Goal: Task Accomplishment & Management: Manage account settings

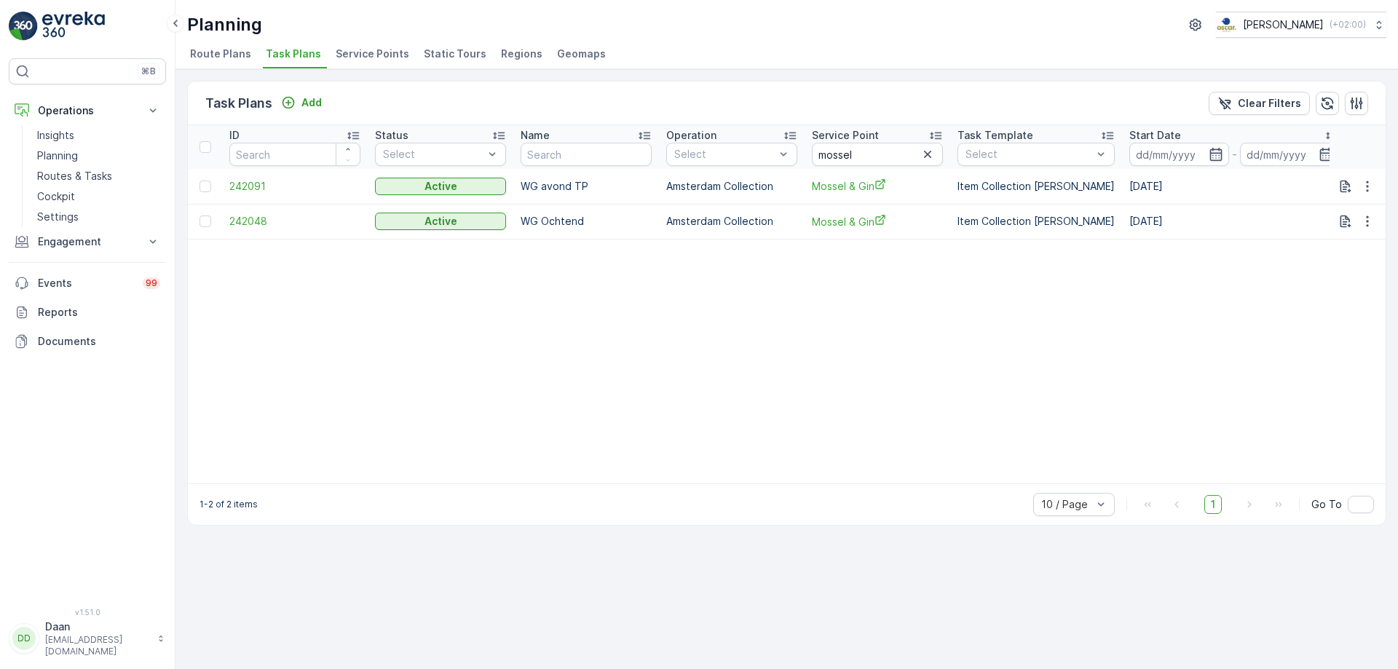
click at [693, 357] on table "ID Status Select Name Operation Select Service Point mossel Task Template Selec…" at bounding box center [1210, 304] width 2045 height 358
click at [926, 157] on icon "button" at bounding box center [927, 154] width 15 height 15
click at [927, 157] on input "text" at bounding box center [877, 154] width 131 height 23
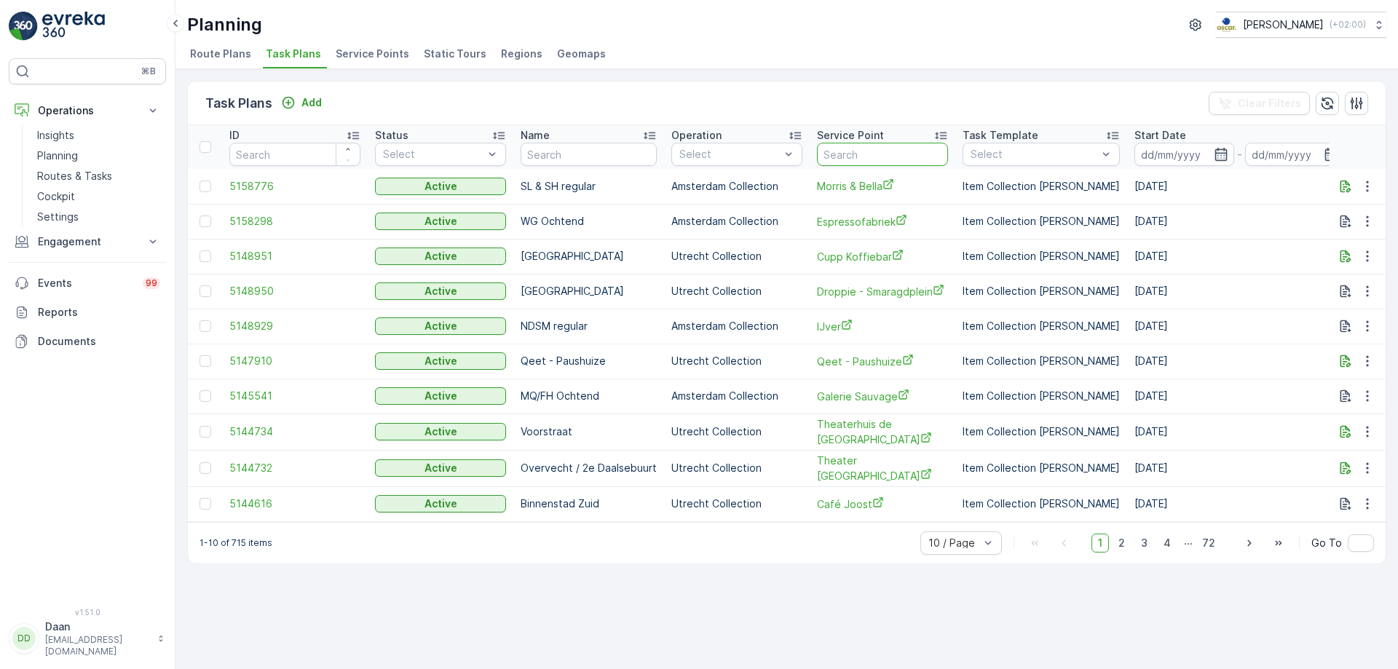
click at [927, 157] on input "text" at bounding box center [882, 154] width 131 height 23
type input "con"
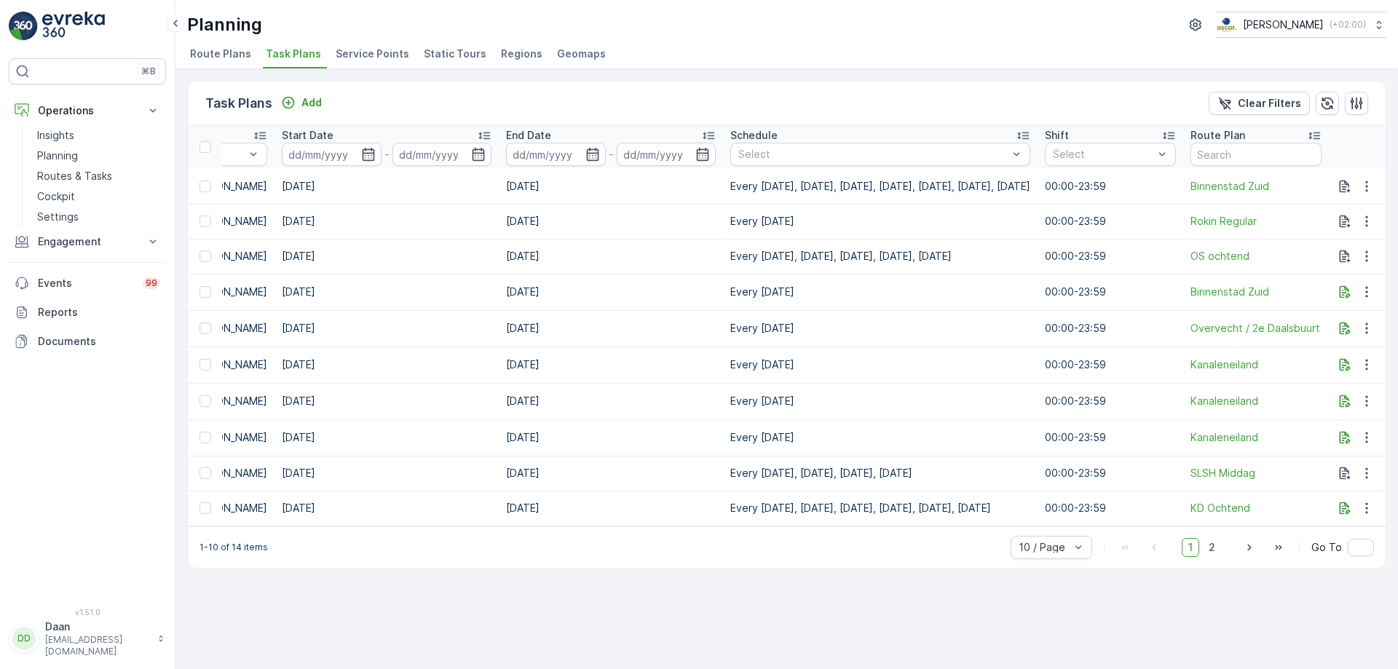
scroll to position [0, 859]
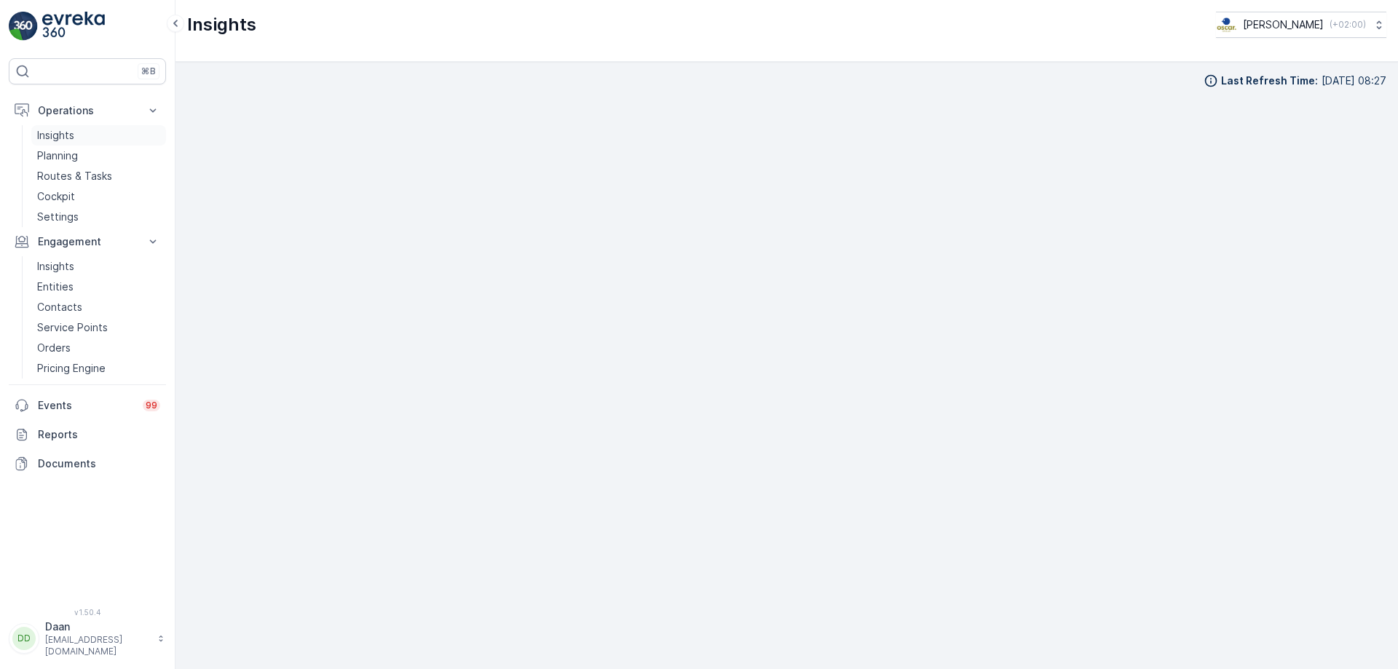
scroll to position [12, 0]
click at [68, 173] on p "Routes & Tasks" at bounding box center [74, 176] width 75 height 15
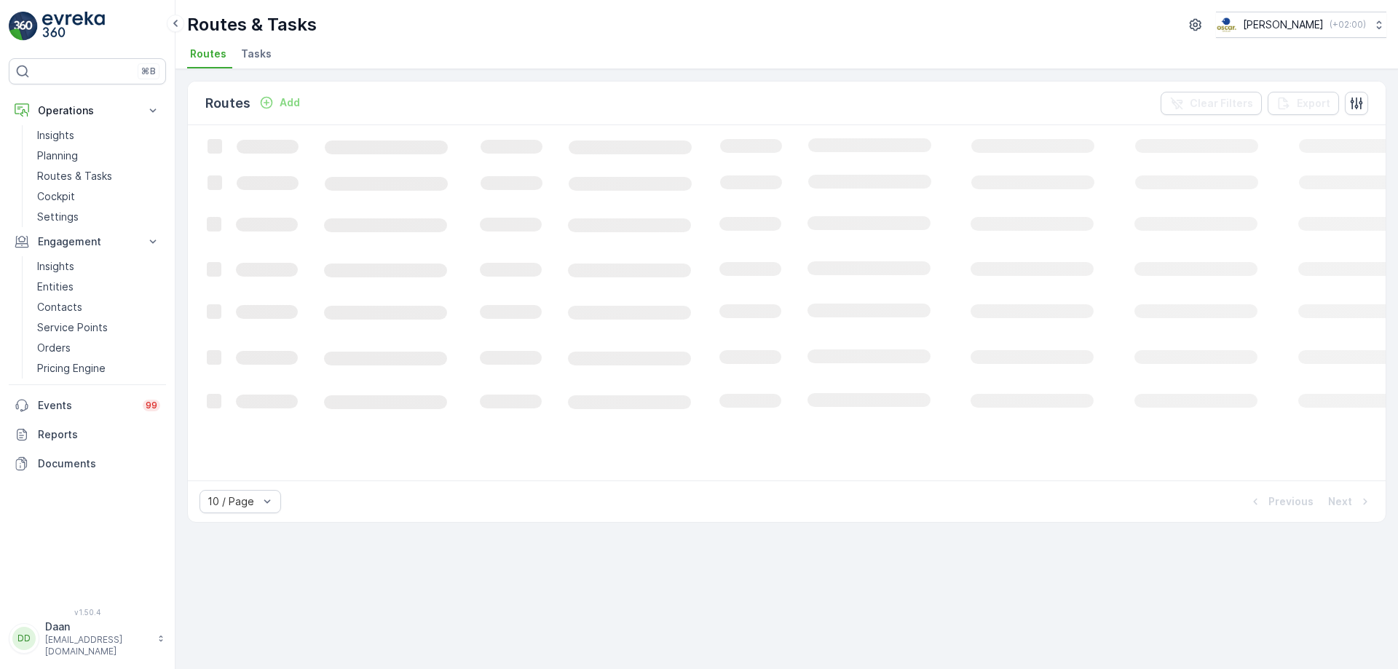
click at [258, 41] on div "Routes & Tasks [PERSON_NAME] ( +02:00 ) Routes Tasks" at bounding box center [786, 34] width 1222 height 69
click at [253, 50] on span "Tasks" at bounding box center [256, 54] width 31 height 15
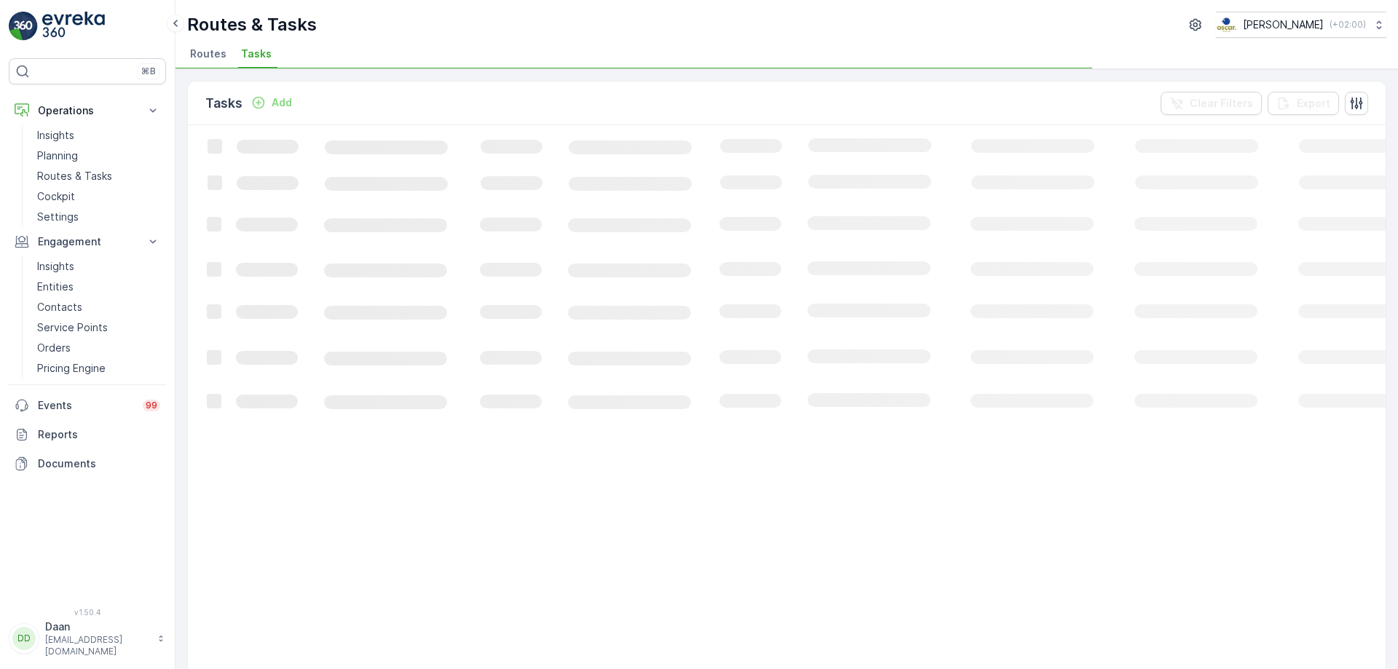
click at [253, 50] on span "Tasks" at bounding box center [256, 54] width 31 height 15
click at [347, 57] on ul "Routes Tasks" at bounding box center [780, 56] width 1187 height 25
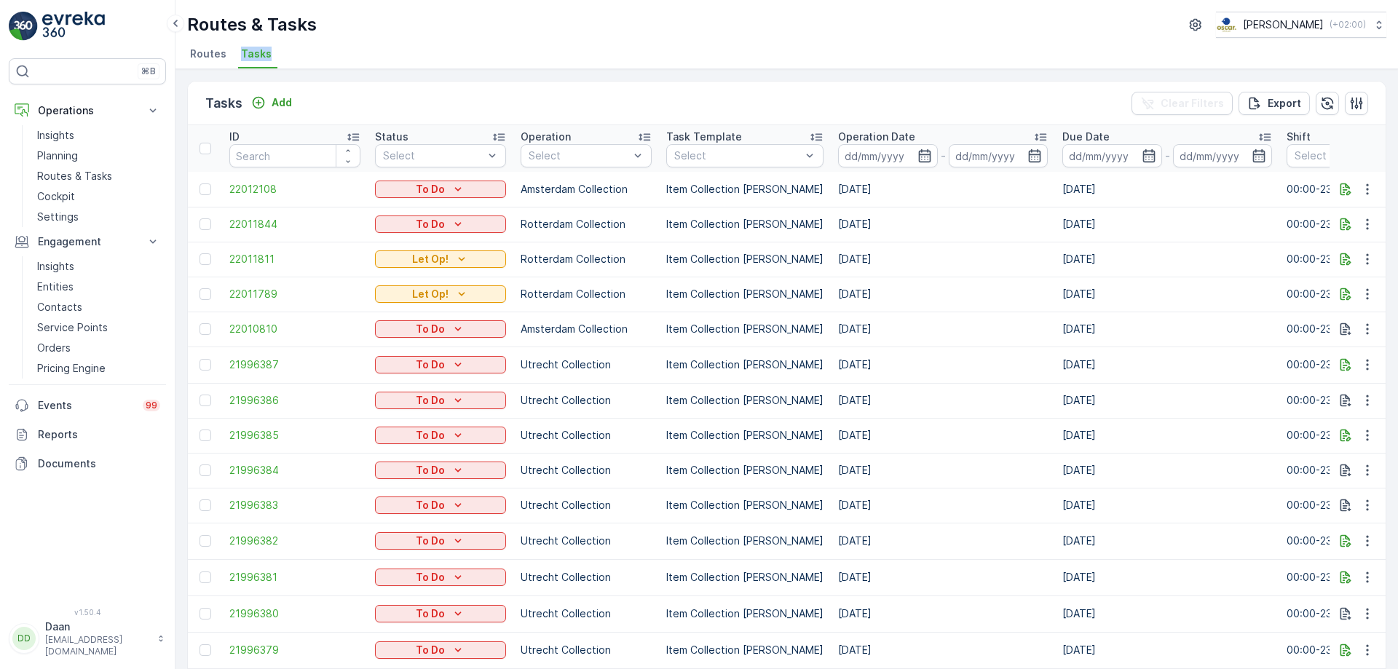
click at [258, 55] on span "Tasks" at bounding box center [256, 54] width 31 height 15
drag, startPoint x: 981, startPoint y: 239, endPoint x: 1089, endPoint y: 273, distance: 113.5
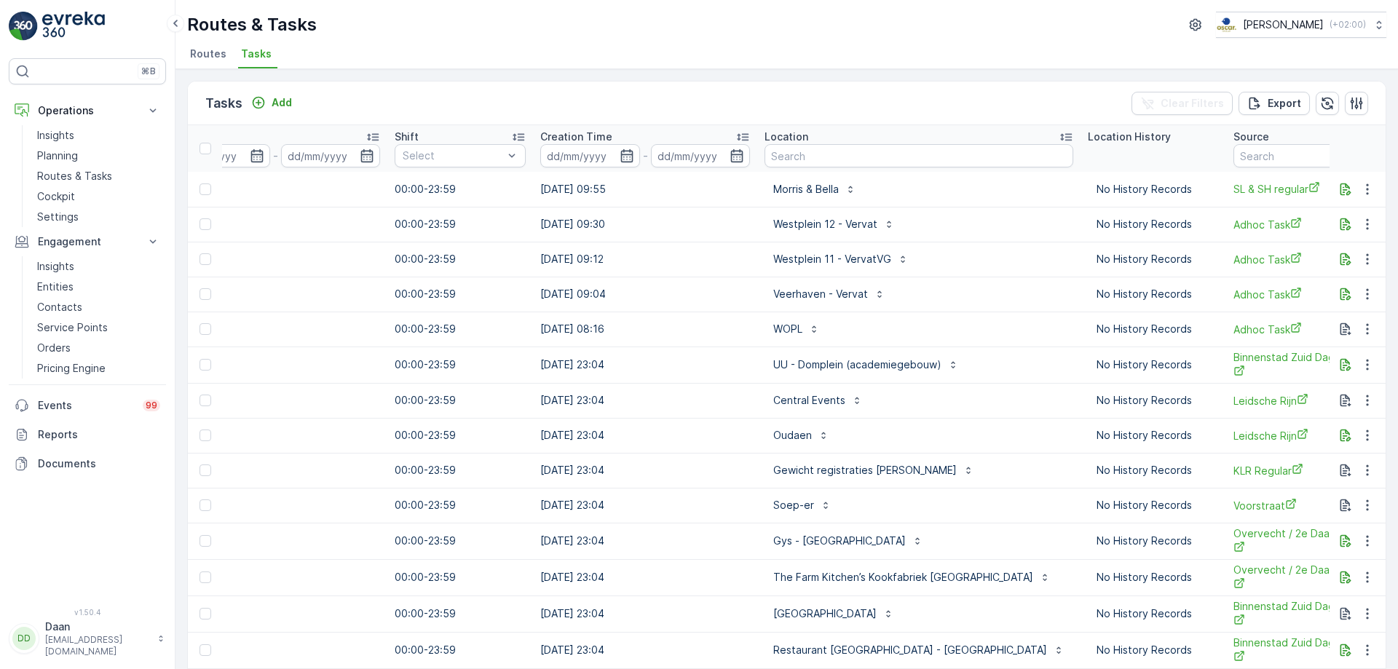
scroll to position [0, 1135]
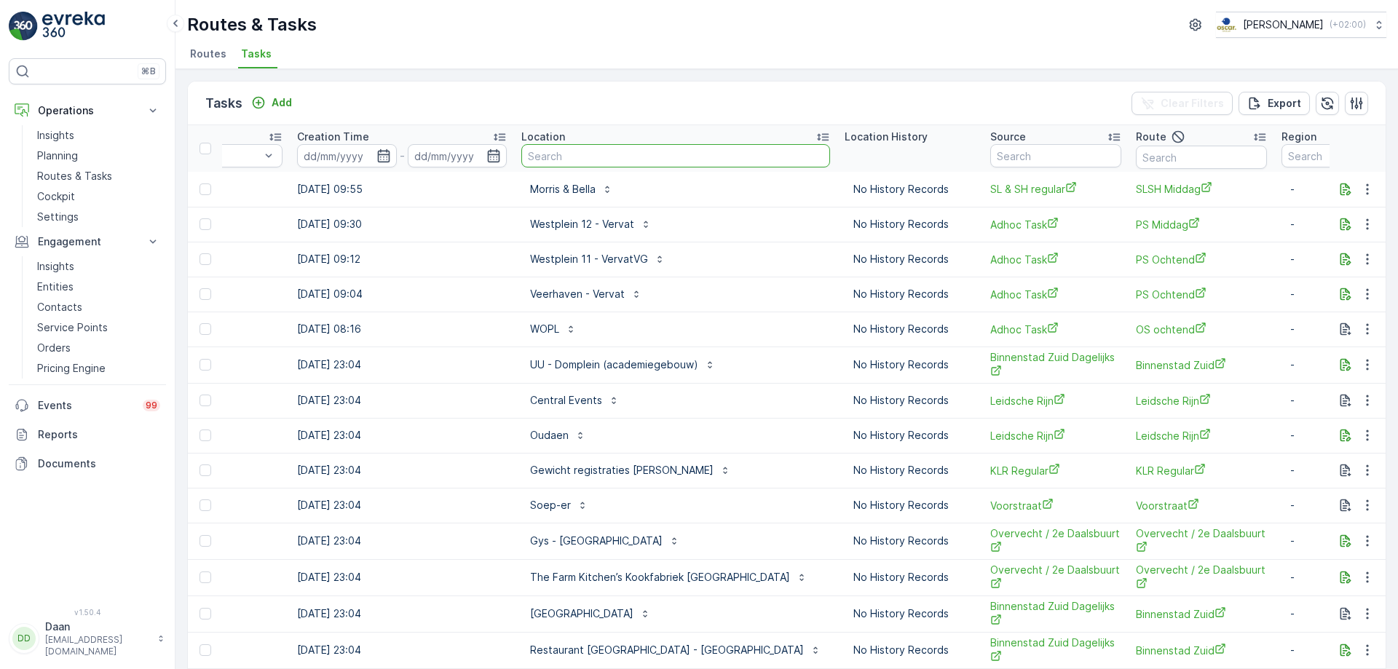
click at [656, 159] on input "text" at bounding box center [675, 155] width 309 height 23
type input "marine"
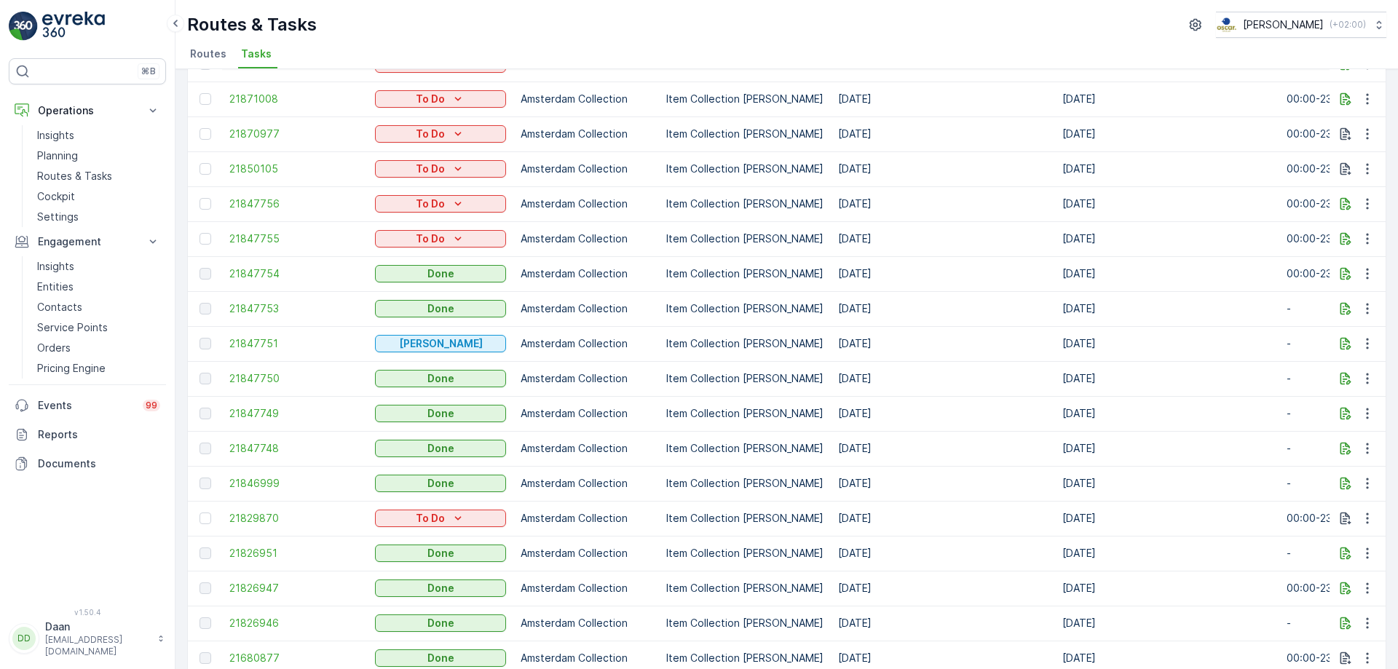
drag, startPoint x: 1035, startPoint y: 258, endPoint x: 1072, endPoint y: 265, distance: 37.0
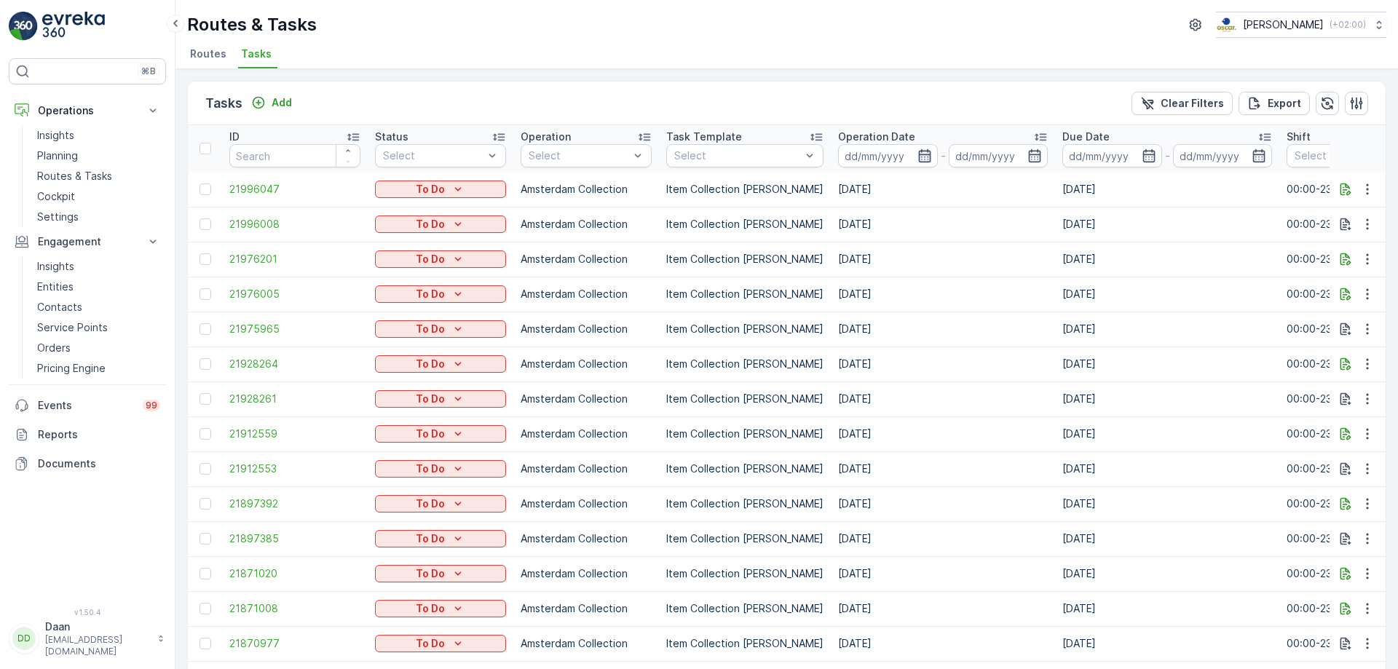
click at [918, 162] on icon "button" at bounding box center [924, 155] width 12 height 13
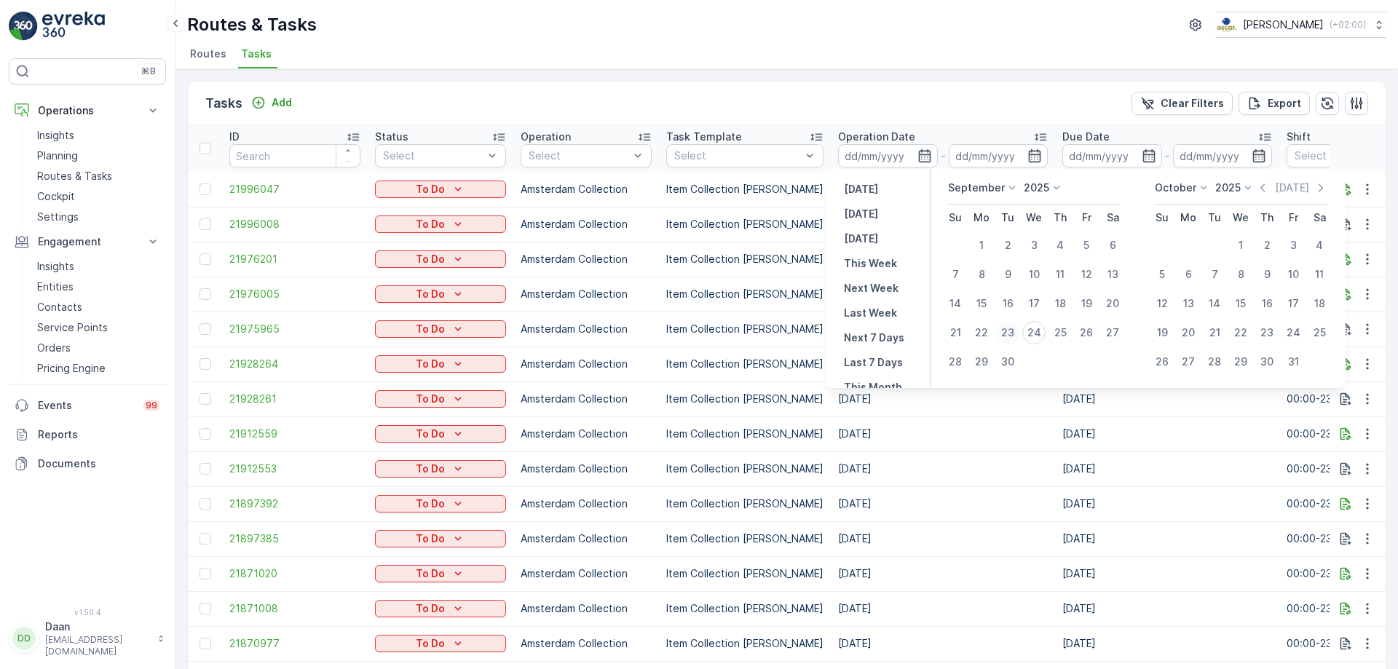
click at [1002, 332] on div "23" at bounding box center [1007, 332] width 23 height 23
type input "23.09.2025"
click at [1012, 336] on div "23" at bounding box center [1007, 332] width 23 height 23
type input "23.09.2025"
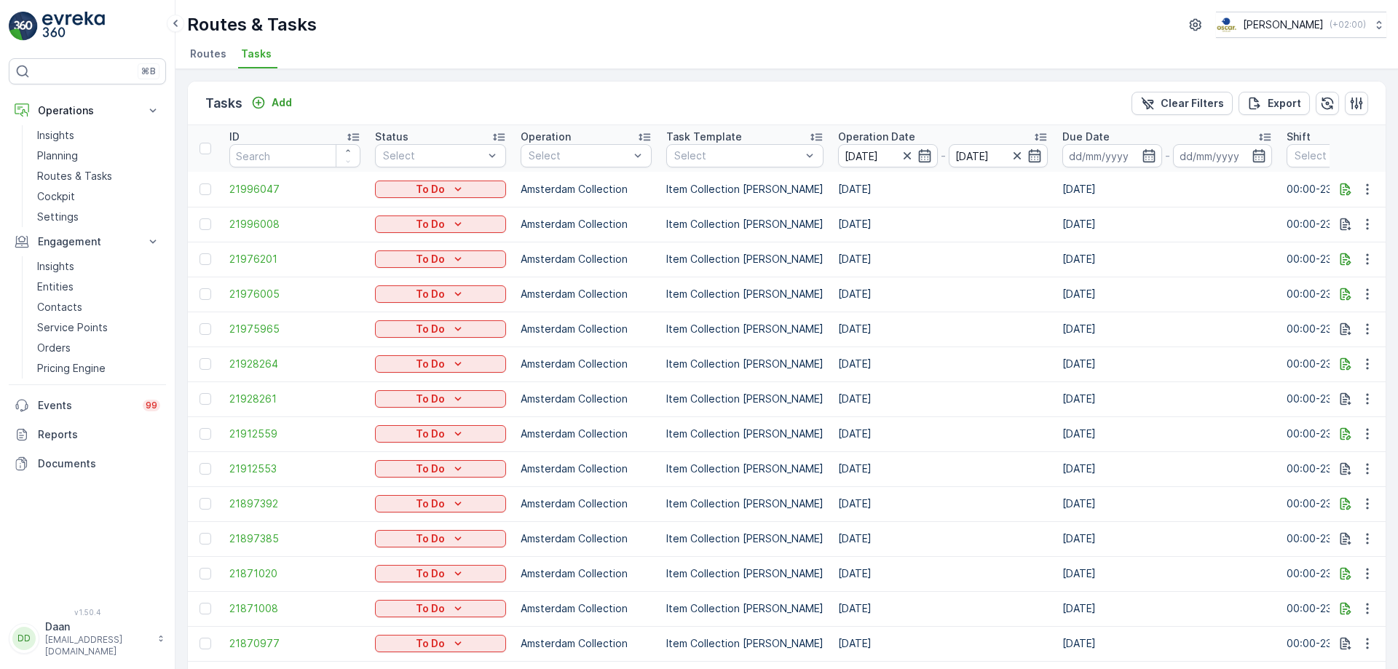
click at [981, 101] on div "Tasks Add Clear Filters Export" at bounding box center [786, 104] width 1197 height 44
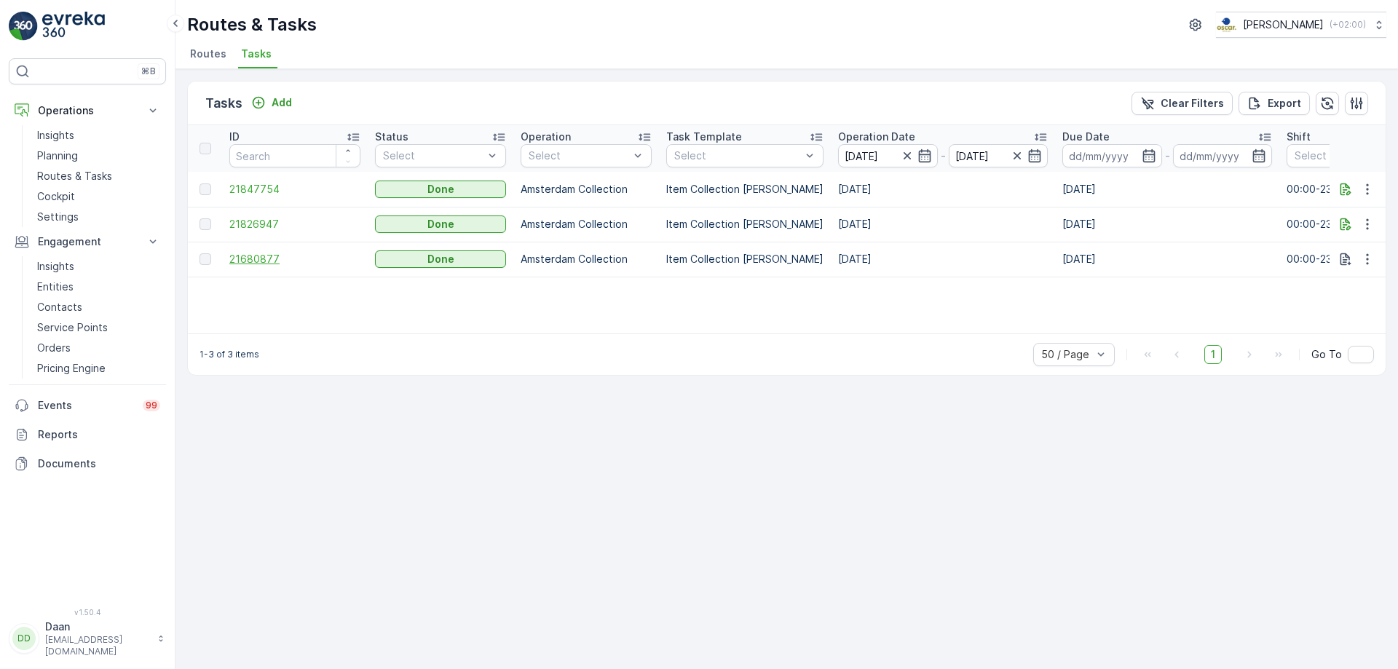
click at [246, 261] on span "21680877" at bounding box center [294, 259] width 131 height 15
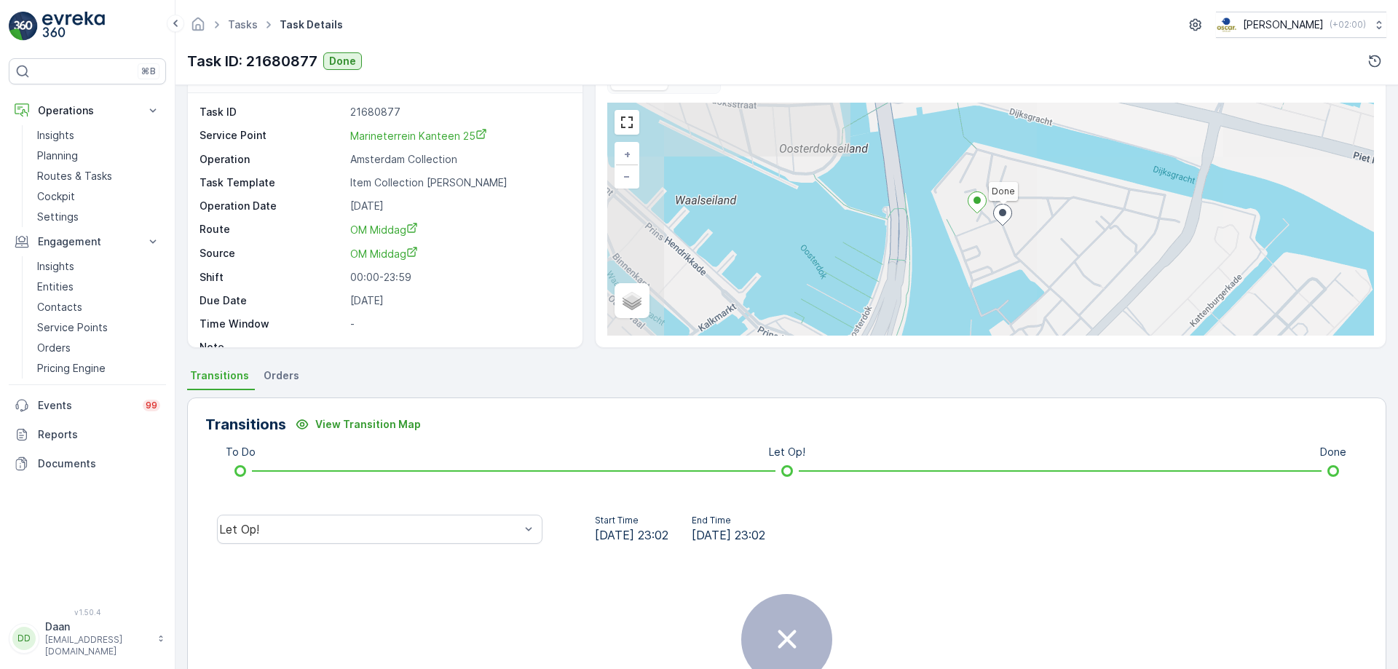
scroll to position [176, 0]
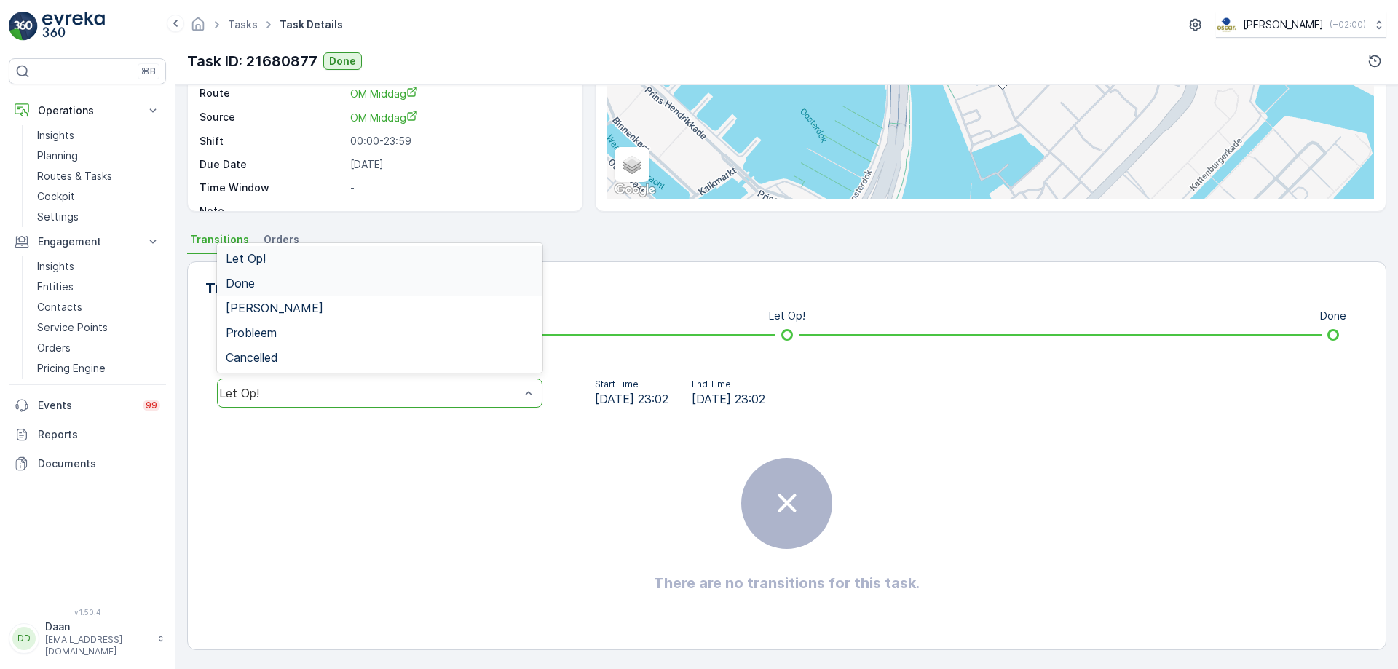
click at [464, 280] on div "Done" at bounding box center [380, 283] width 308 height 13
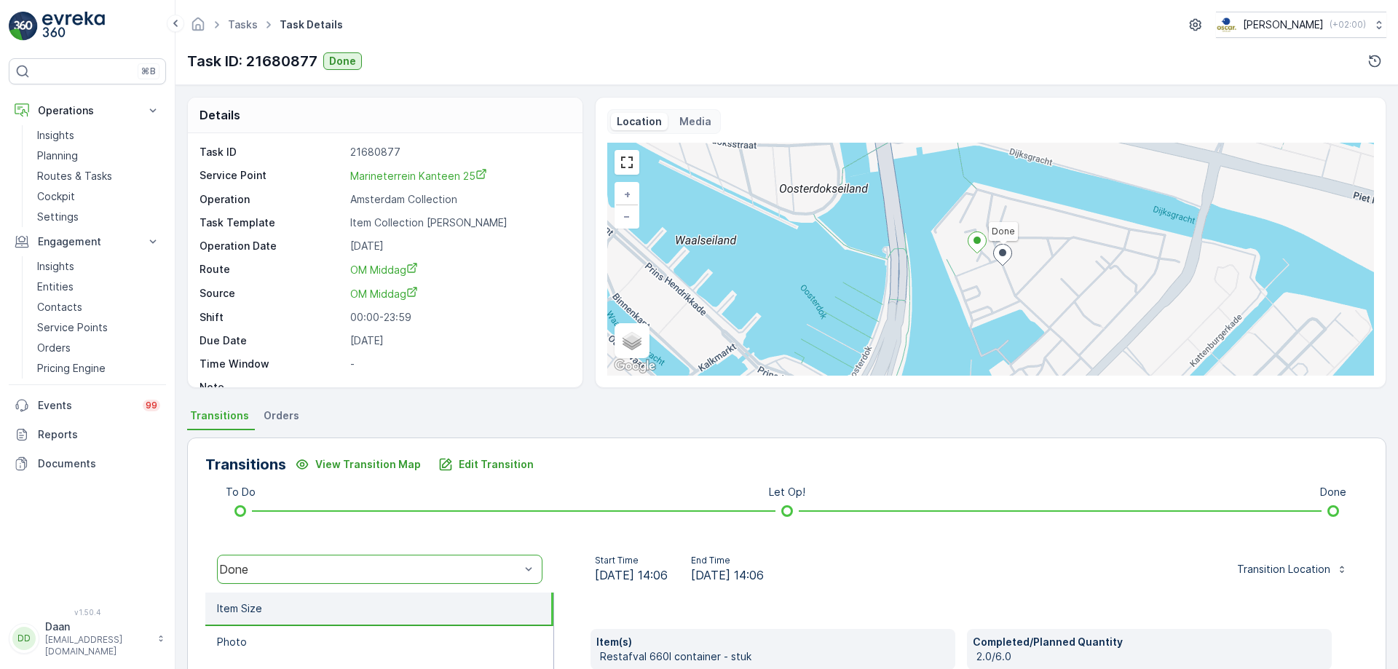
scroll to position [249, 0]
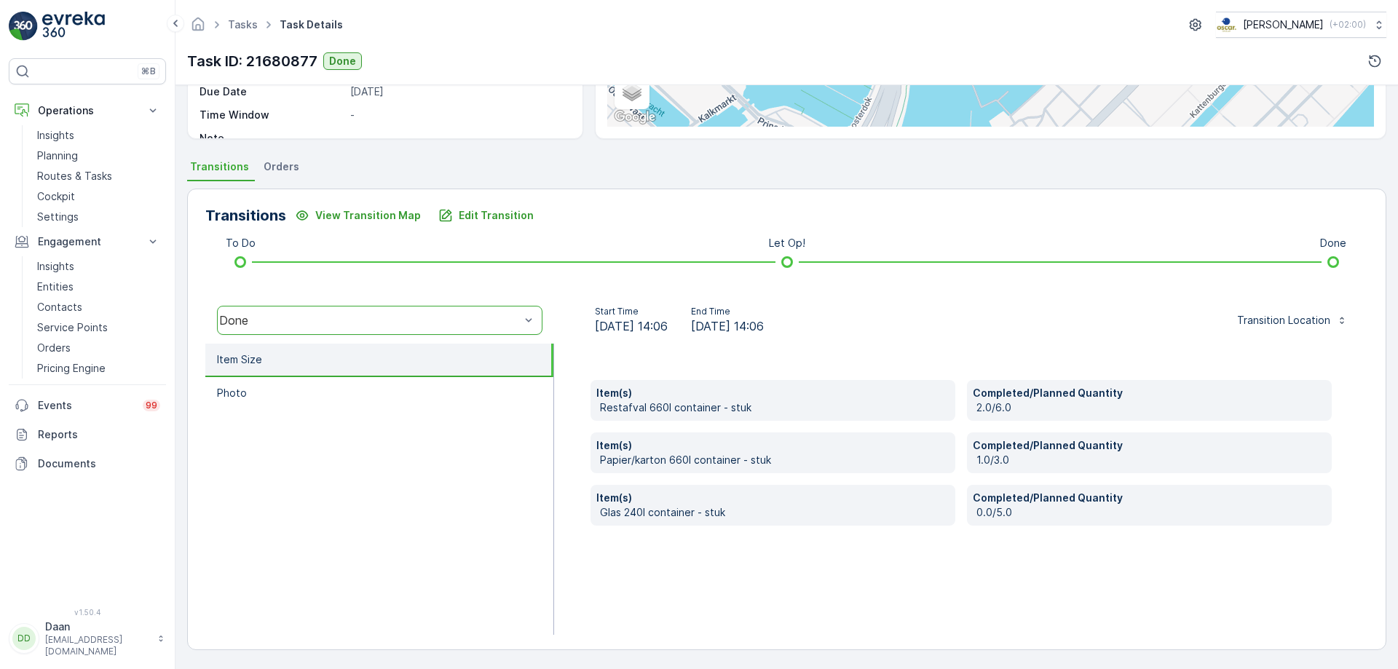
click at [63, 22] on img at bounding box center [73, 26] width 63 height 29
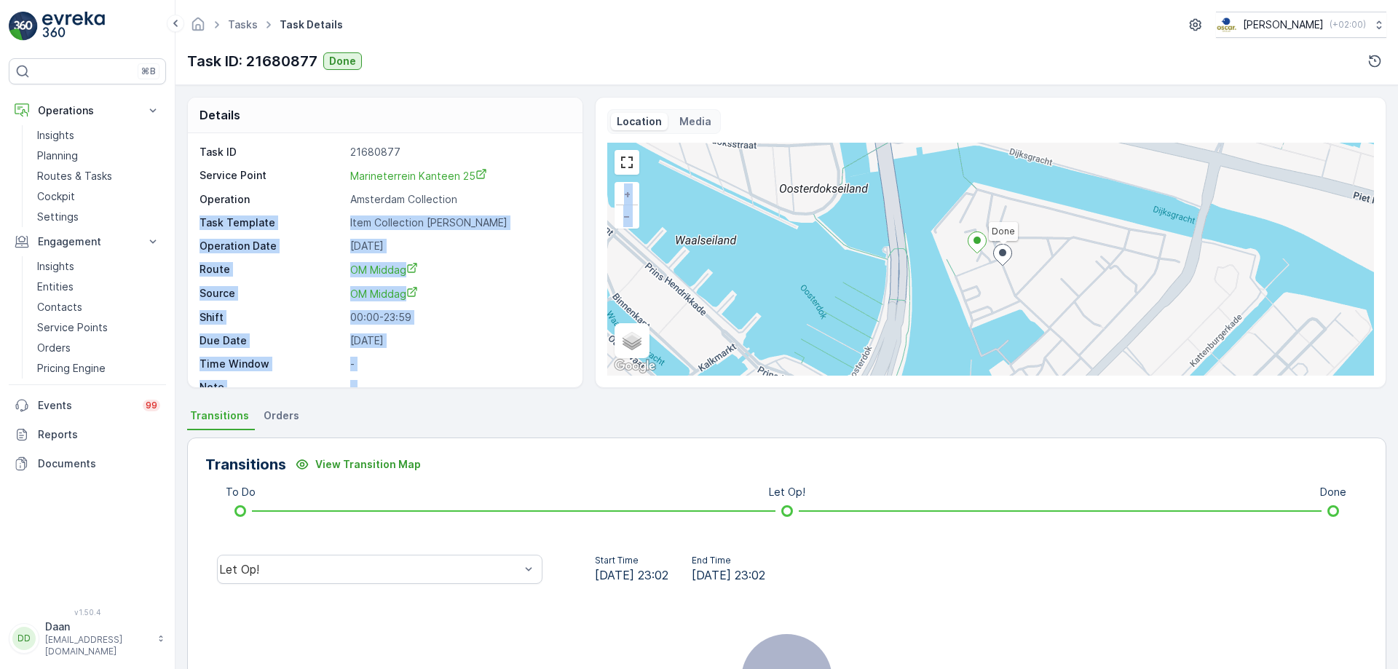
drag, startPoint x: 577, startPoint y: 204, endPoint x: 608, endPoint y: 287, distance: 88.7
click at [609, 287] on div "Details Task ID 21680877 Service Point Marineterrein Kanteen 25 Operation Amste…" at bounding box center [786, 242] width 1199 height 291
click at [534, 284] on div "Task ID 21680877 Service Point Marineterrein Kanteen 25 Operation Amsterdam Col…" at bounding box center [383, 270] width 368 height 250
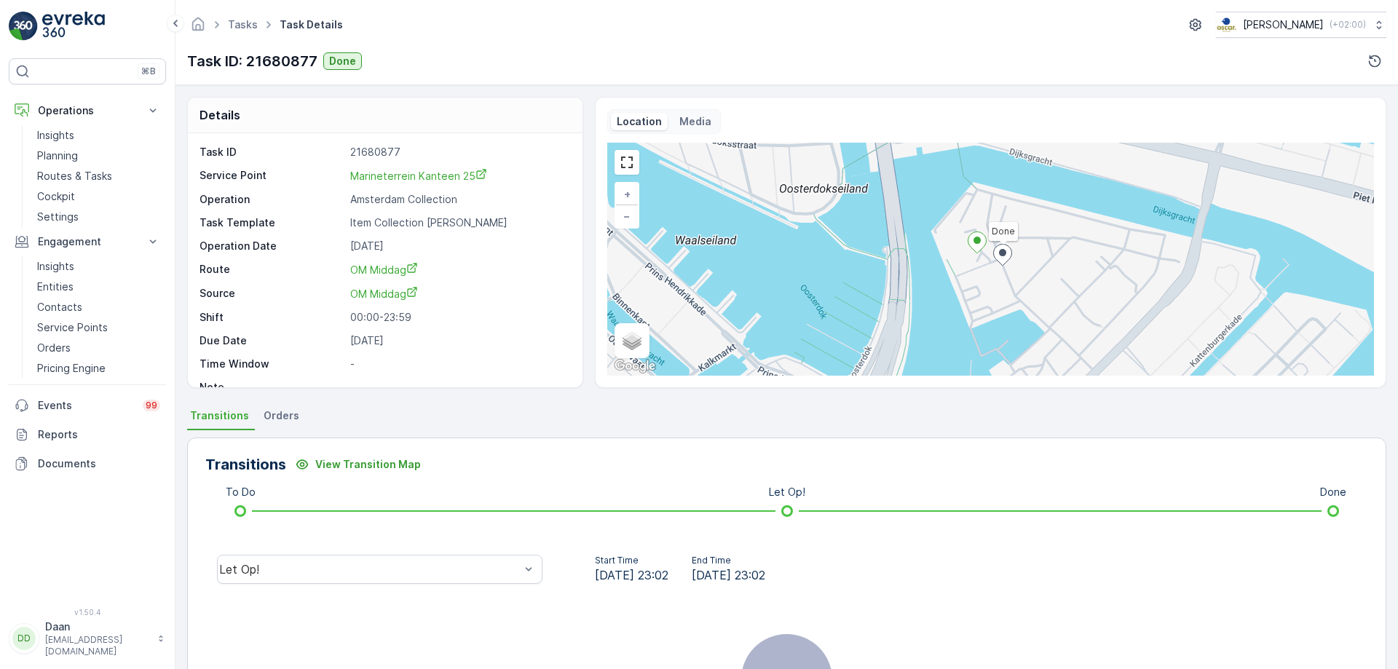
scroll to position [19, 0]
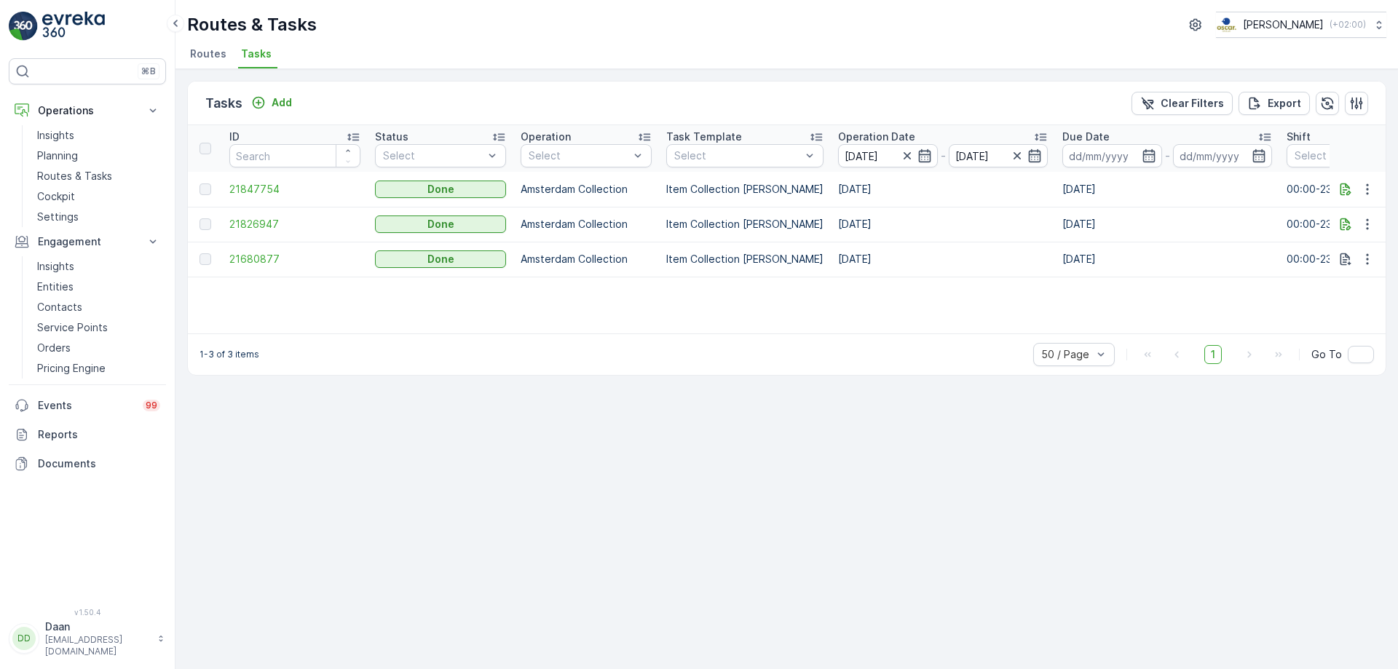
drag, startPoint x: 663, startPoint y: 333, endPoint x: 886, endPoint y: 336, distance: 222.8
click at [886, 336] on div "1-3 of 3 items 50 / Page 1 Go To" at bounding box center [786, 353] width 1197 height 41
click at [888, 338] on div "1-3 of 3 items 50 / Page 1 Go To" at bounding box center [786, 353] width 1197 height 41
click at [101, 322] on p "Service Points" at bounding box center [72, 327] width 71 height 15
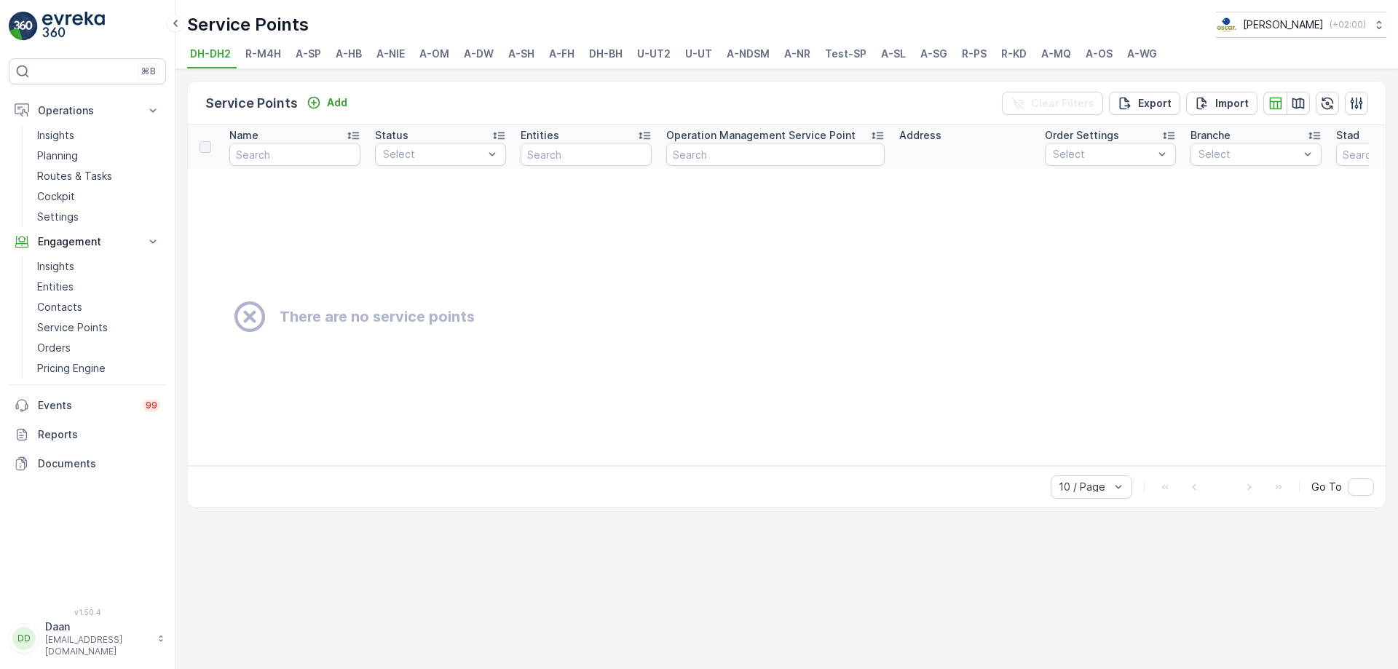
click at [687, 52] on span "U-UT" at bounding box center [698, 54] width 27 height 15
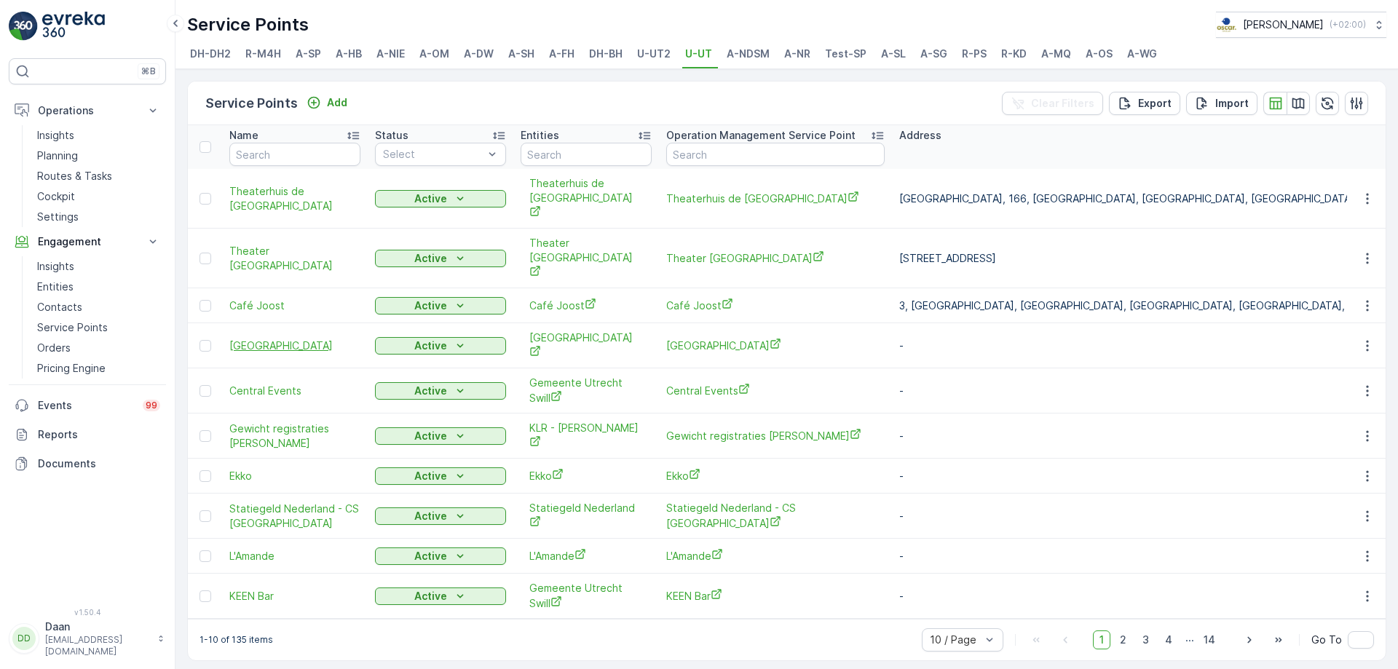
click at [320, 338] on span "[GEOGRAPHIC_DATA]" at bounding box center [294, 345] width 131 height 15
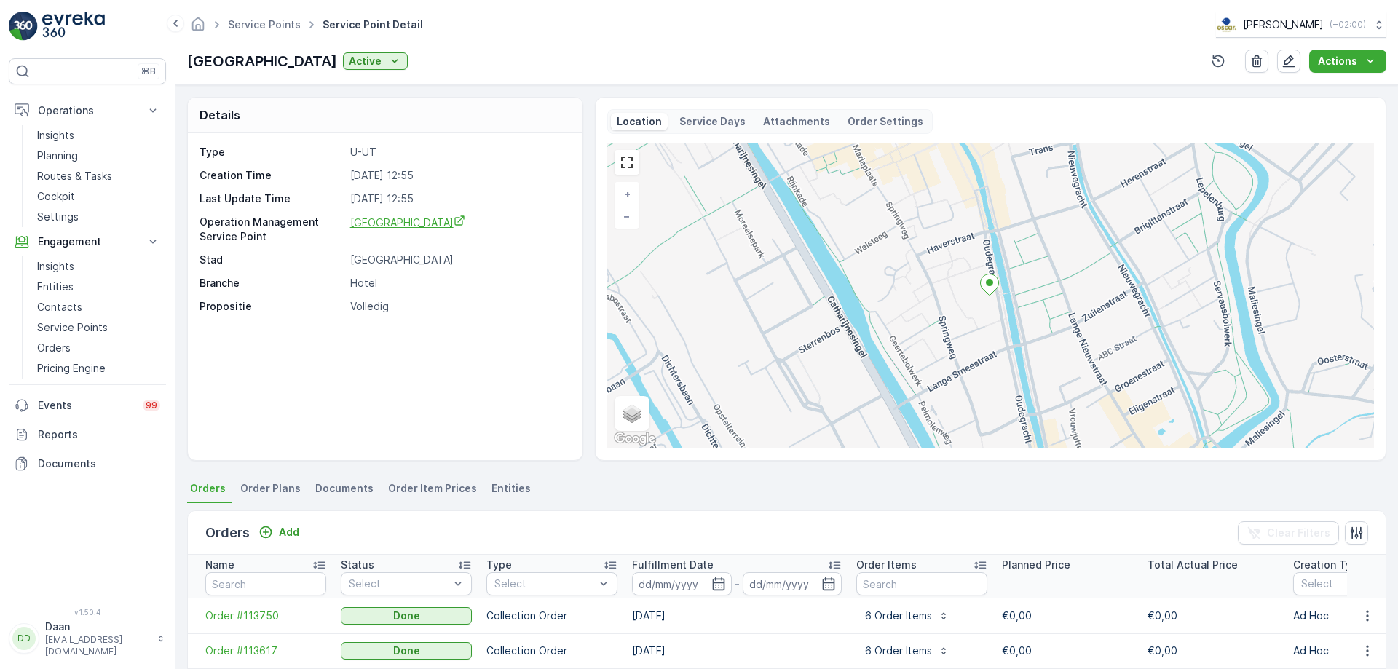
click at [438, 223] on span "[GEOGRAPHIC_DATA]" at bounding box center [407, 222] width 115 height 12
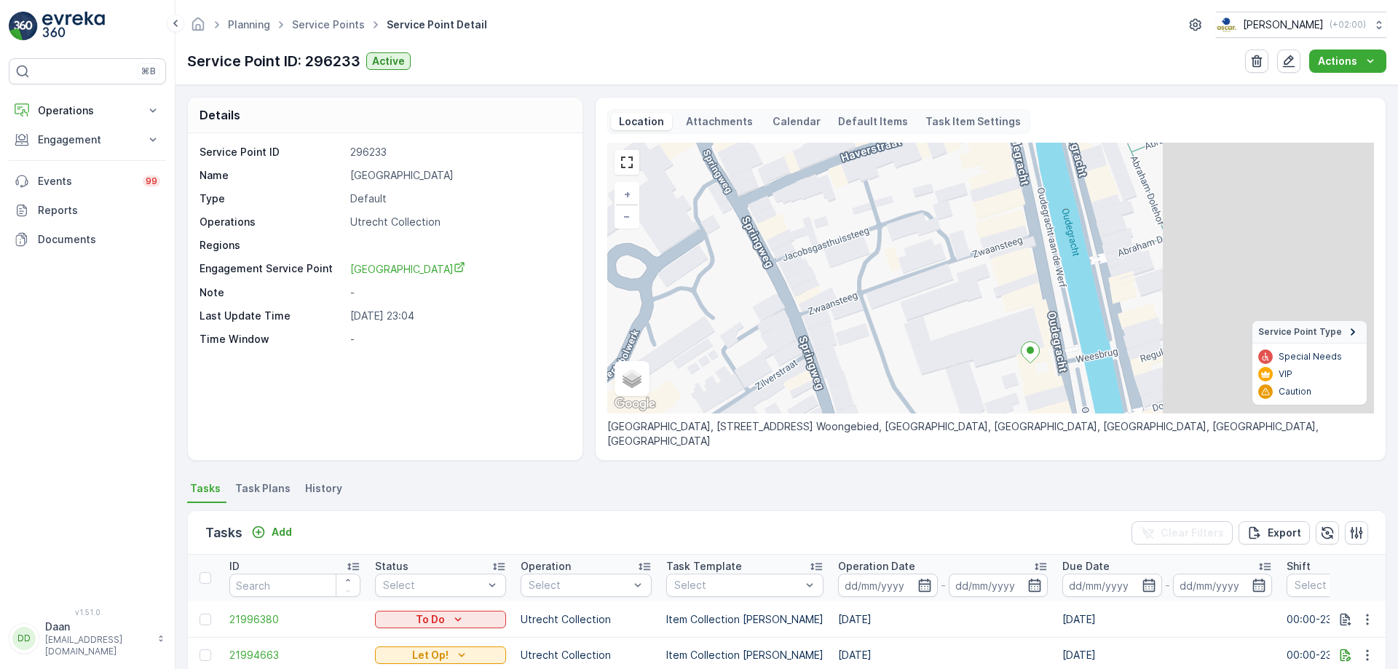
drag, startPoint x: 836, startPoint y: 325, endPoint x: 704, endPoint y: 320, distance: 132.6
click at [704, 320] on div "+ − Satellite Roadmap Terrain Hybrid Leaflet Keyboard shortcuts Map Data Map da…" at bounding box center [990, 278] width 767 height 271
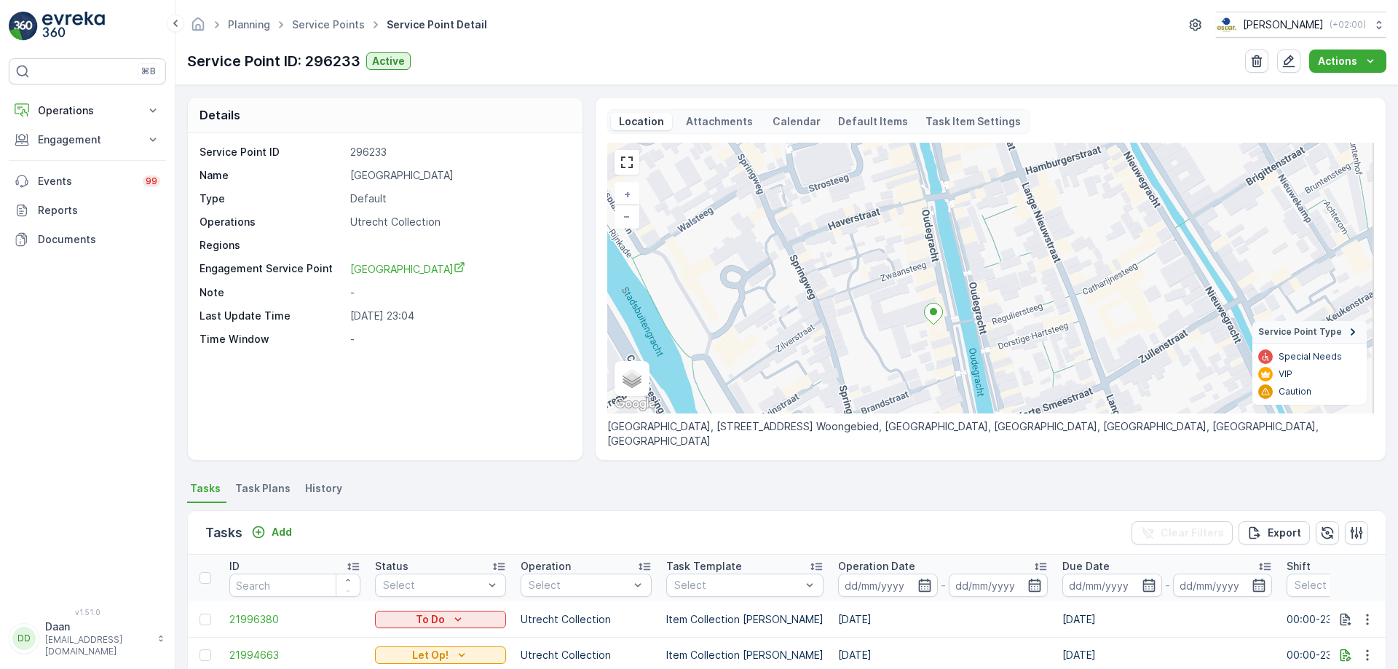
drag, startPoint x: 890, startPoint y: 312, endPoint x: 860, endPoint y: 305, distance: 30.7
click at [860, 305] on div "+ − Satellite Roadmap Terrain Hybrid Leaflet Keyboard shortcuts Map Data Map da…" at bounding box center [990, 278] width 767 height 271
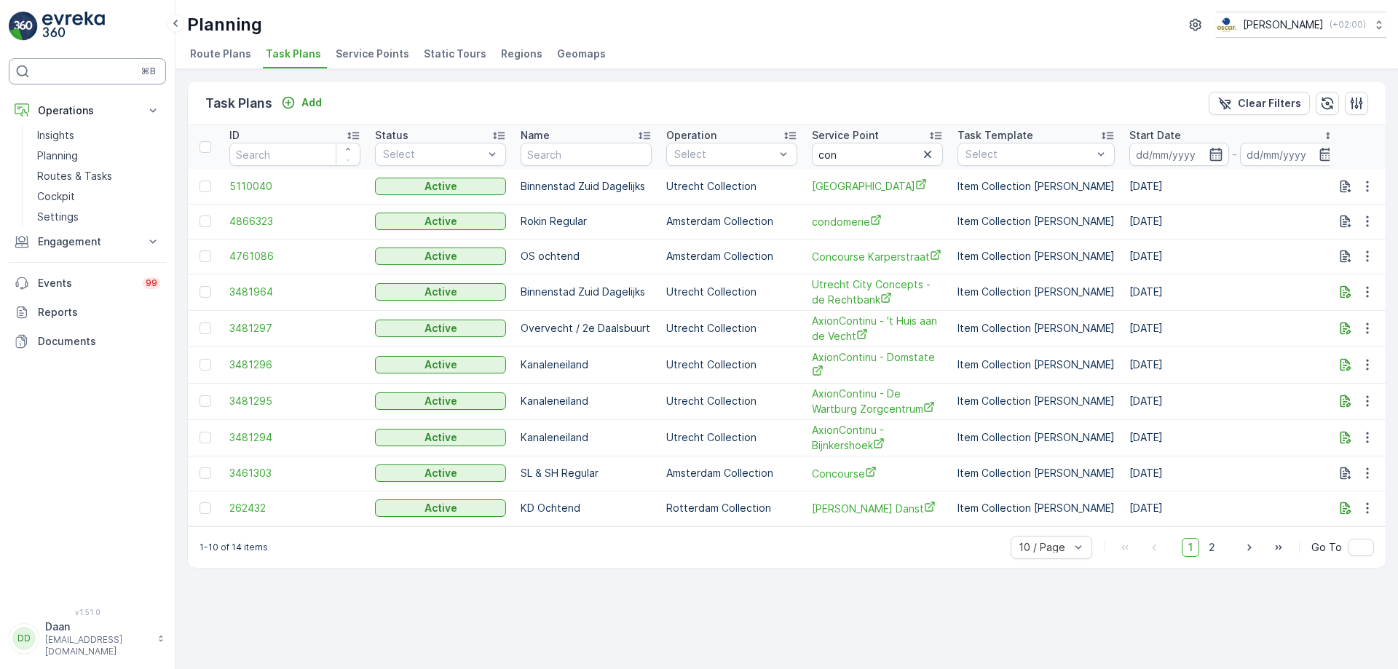
scroll to position [0, 859]
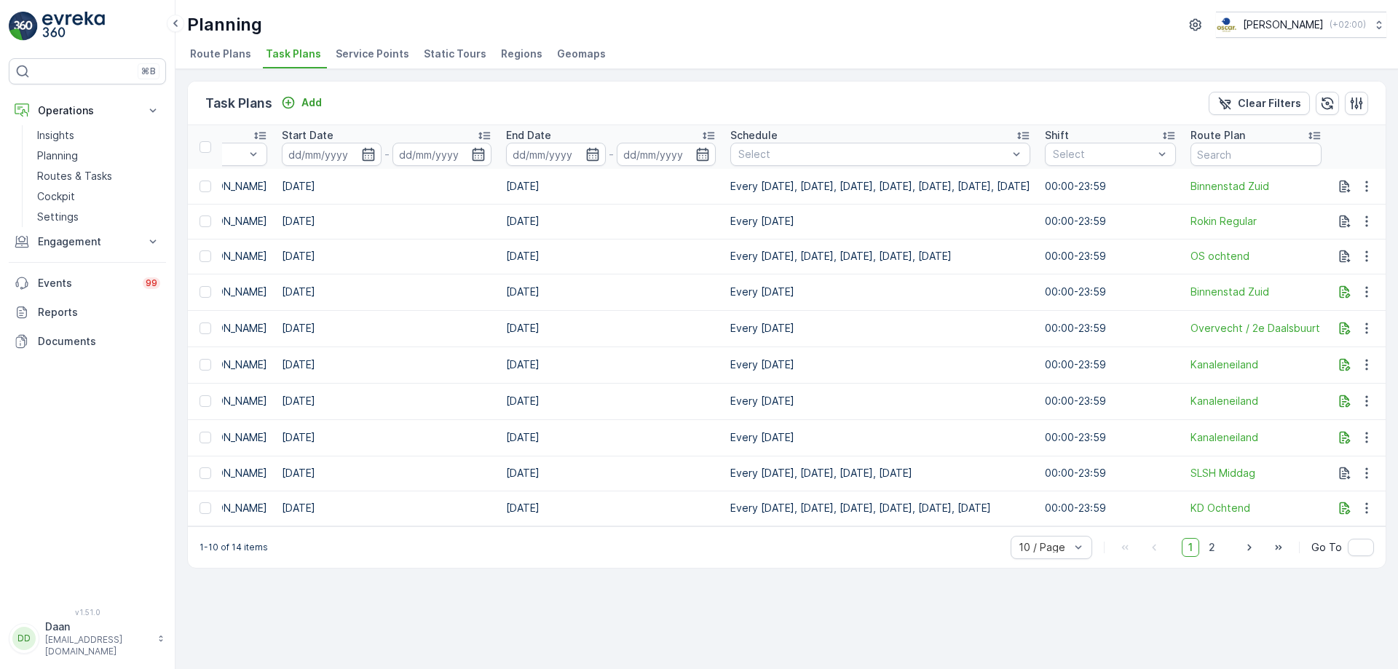
click at [60, 31] on img at bounding box center [73, 26] width 63 height 29
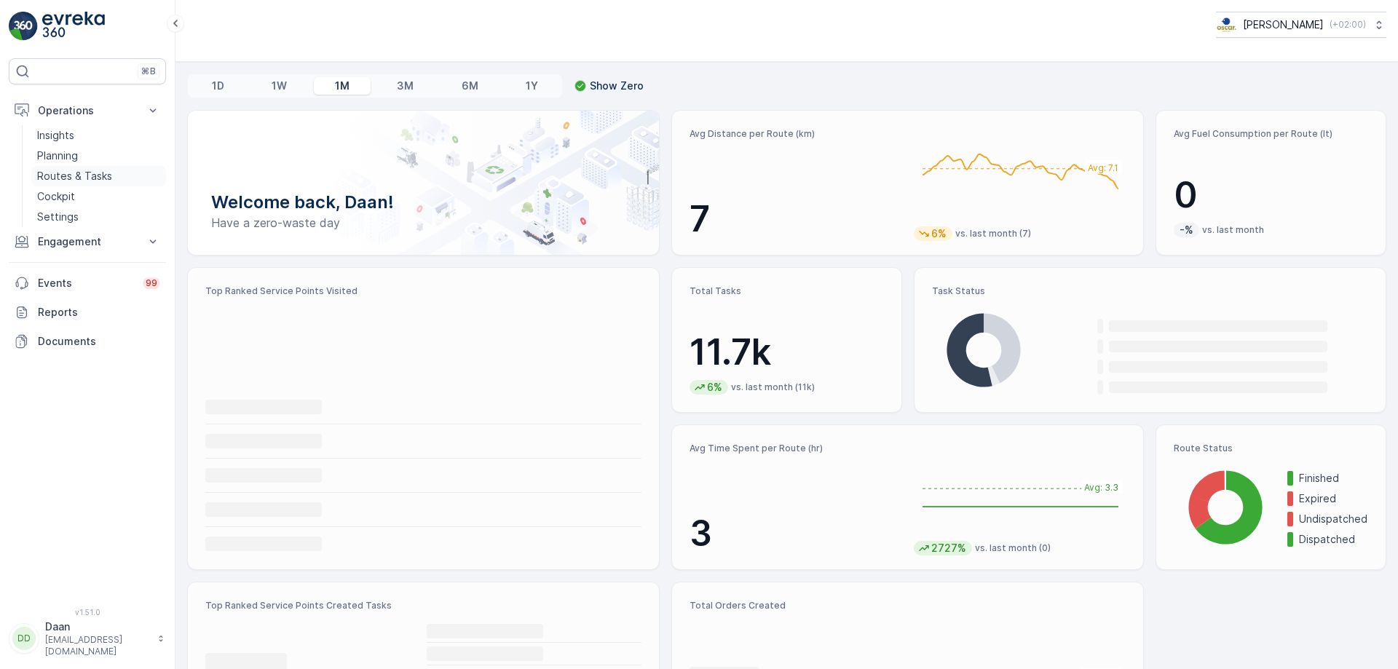
click at [72, 180] on p "Routes & Tasks" at bounding box center [74, 176] width 75 height 15
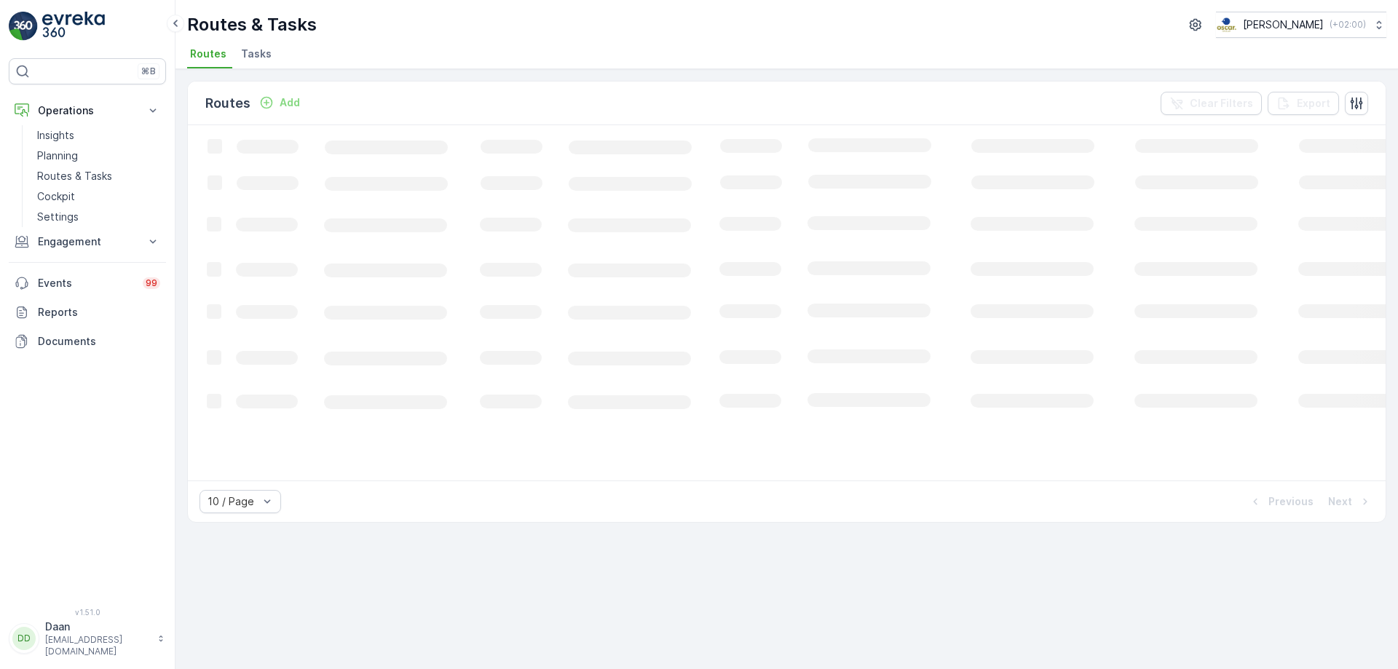
click at [262, 64] on li "Tasks" at bounding box center [257, 56] width 39 height 25
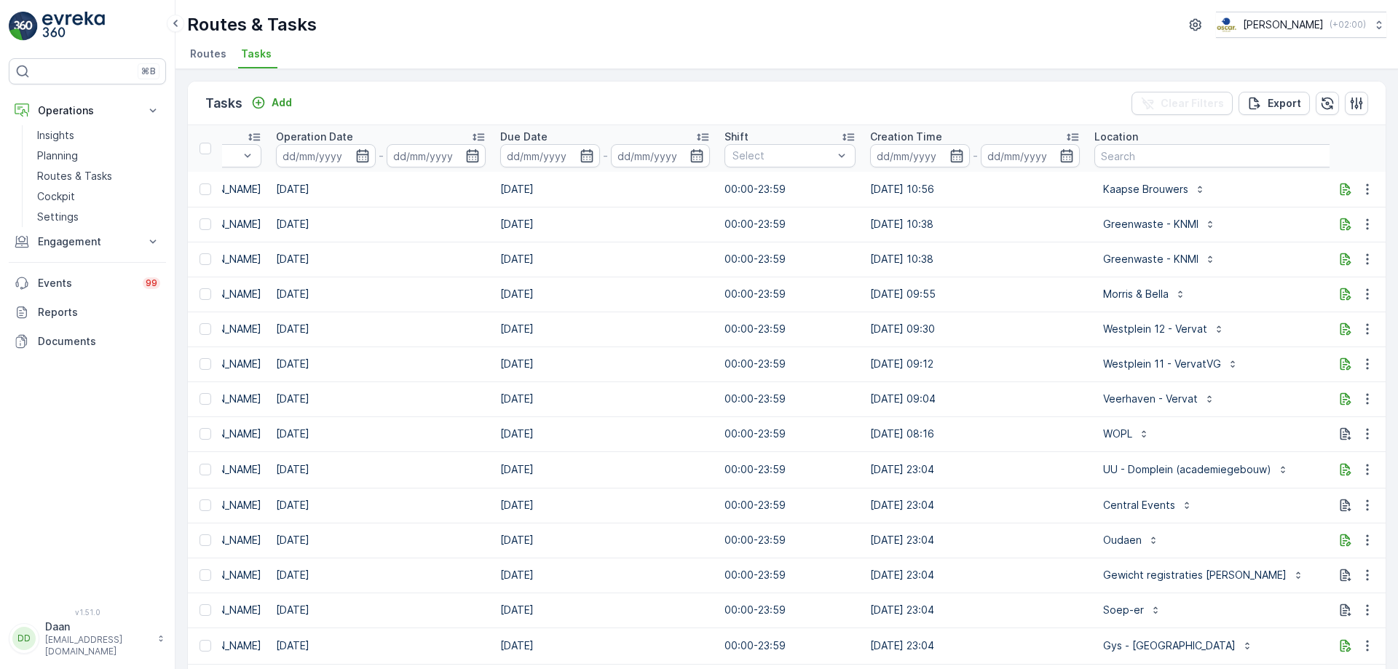
scroll to position [0, 625]
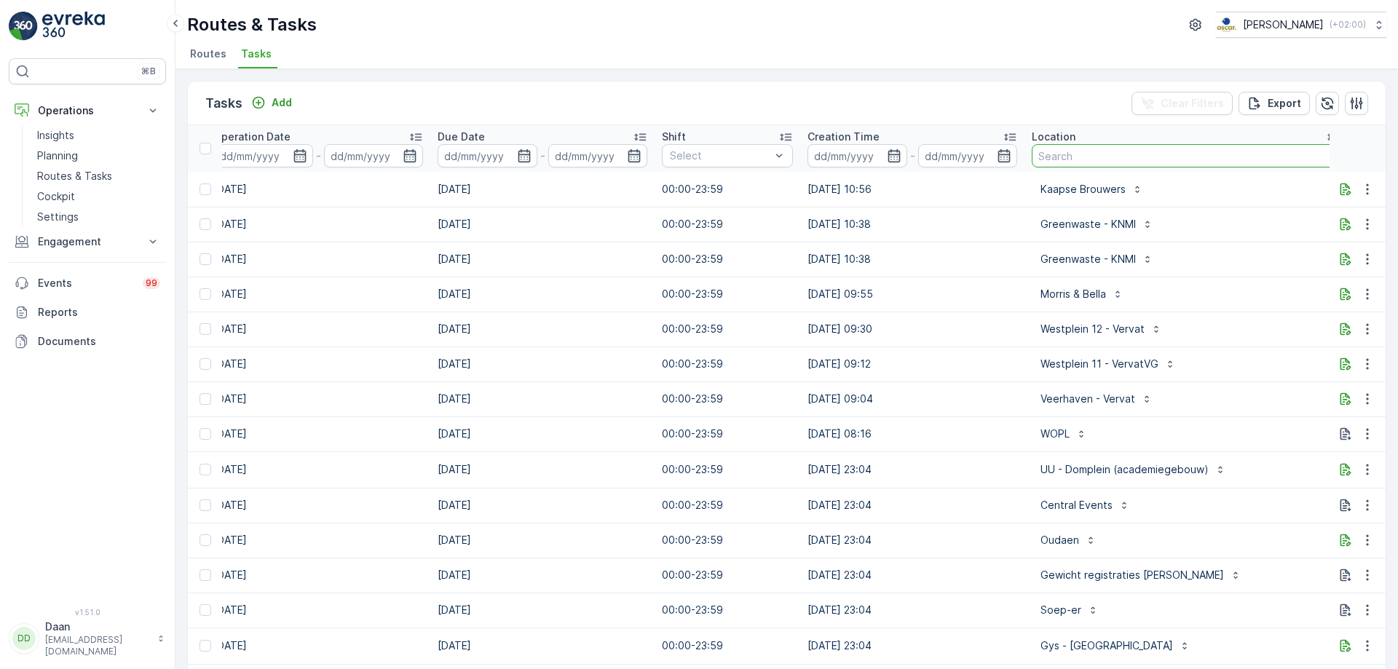
click at [1040, 155] on input "text" at bounding box center [1186, 155] width 309 height 23
type input "rino"
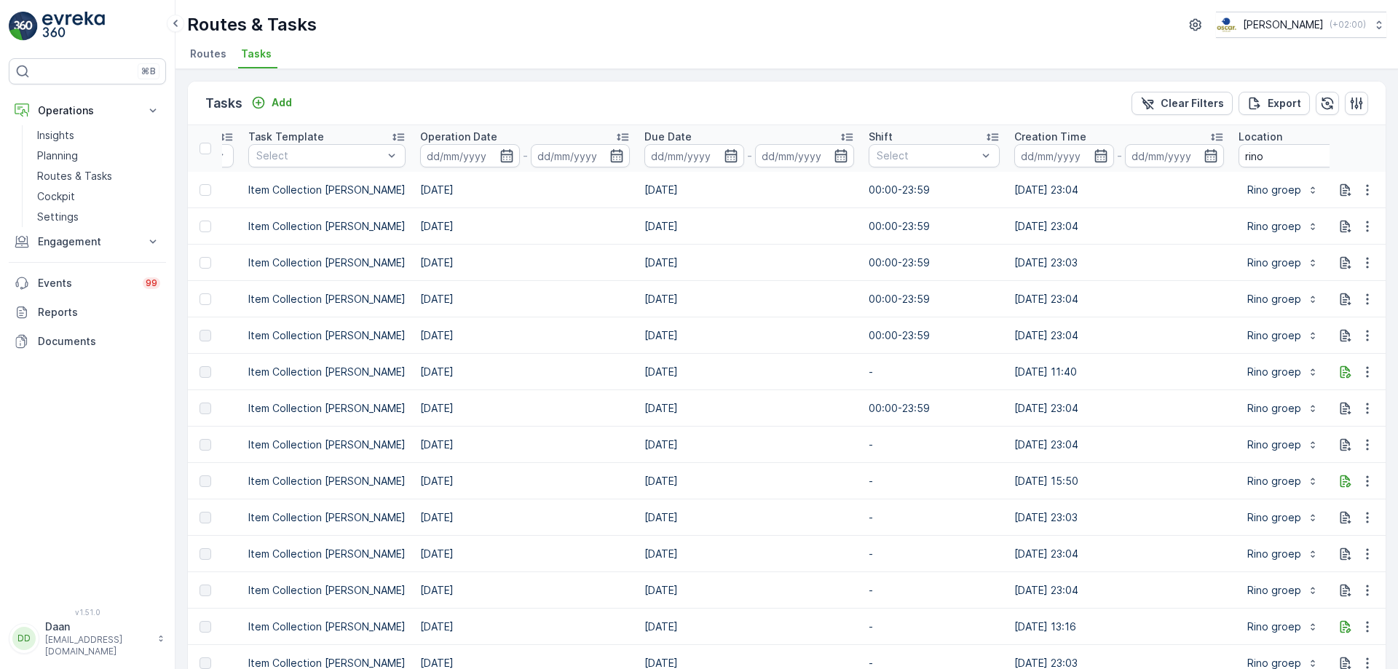
scroll to position [0, 783]
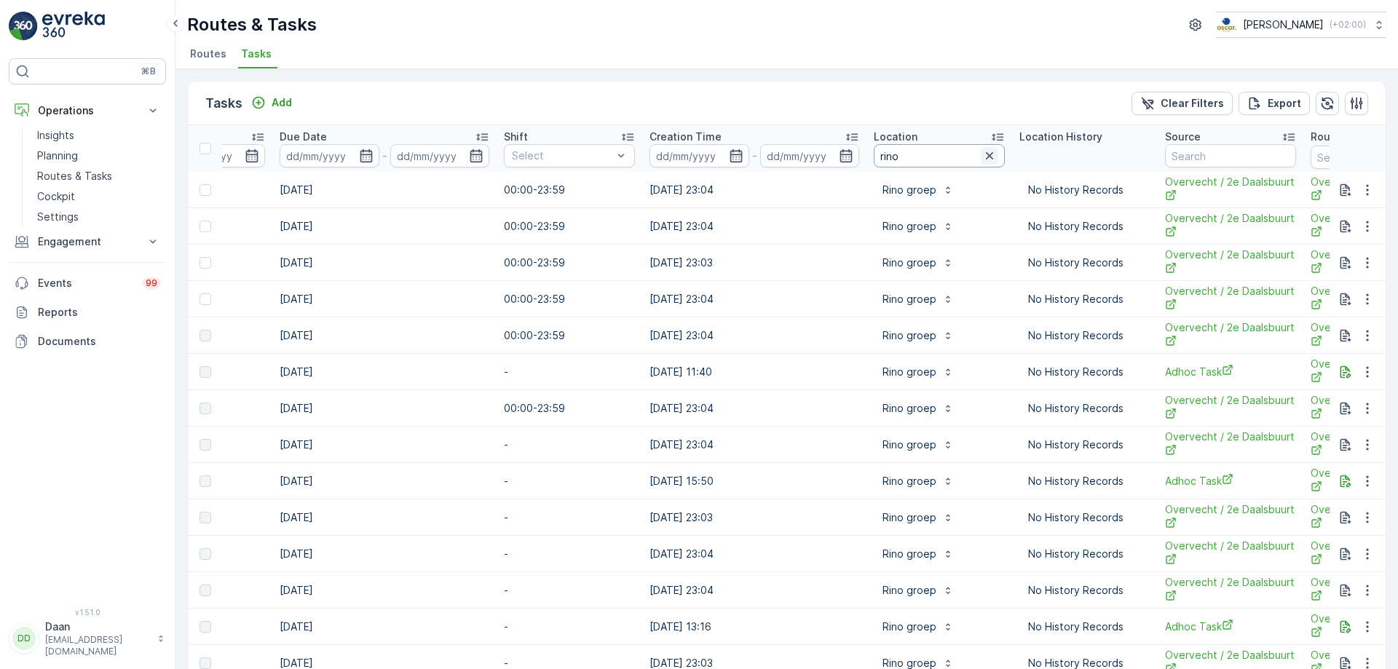
click at [982, 156] on icon "button" at bounding box center [989, 156] width 15 height 15
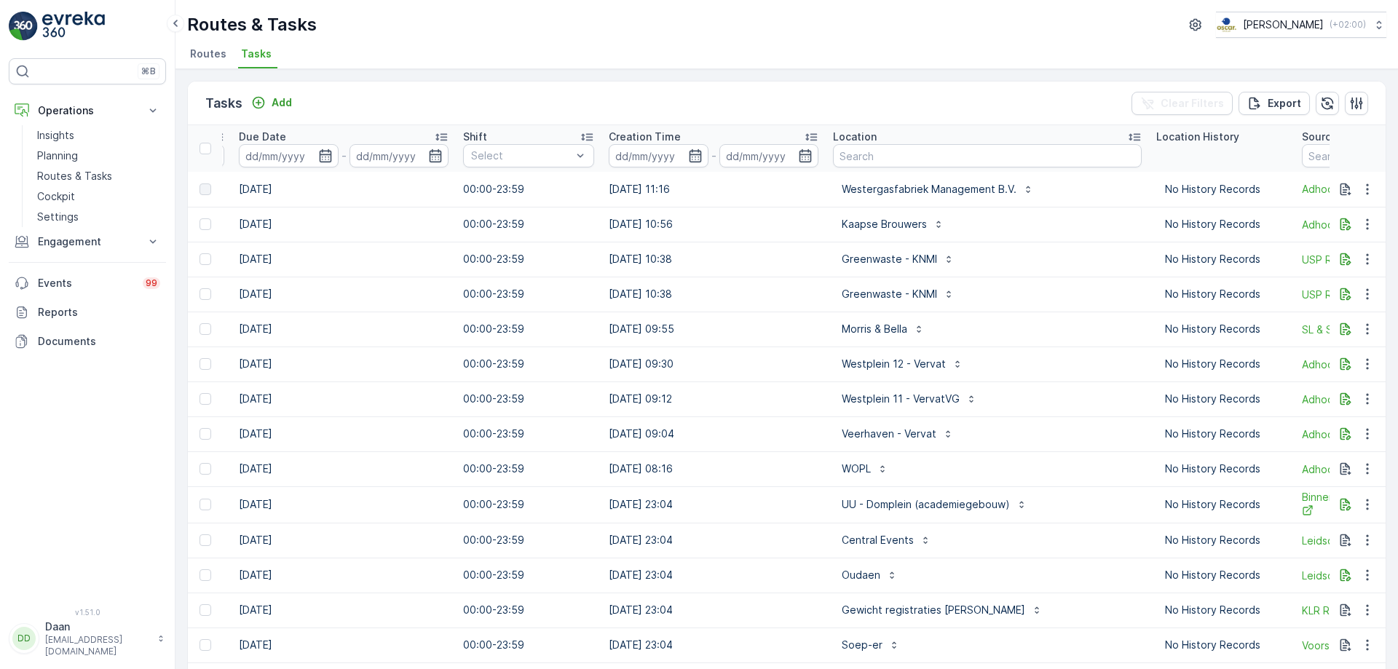
scroll to position [0, 966]
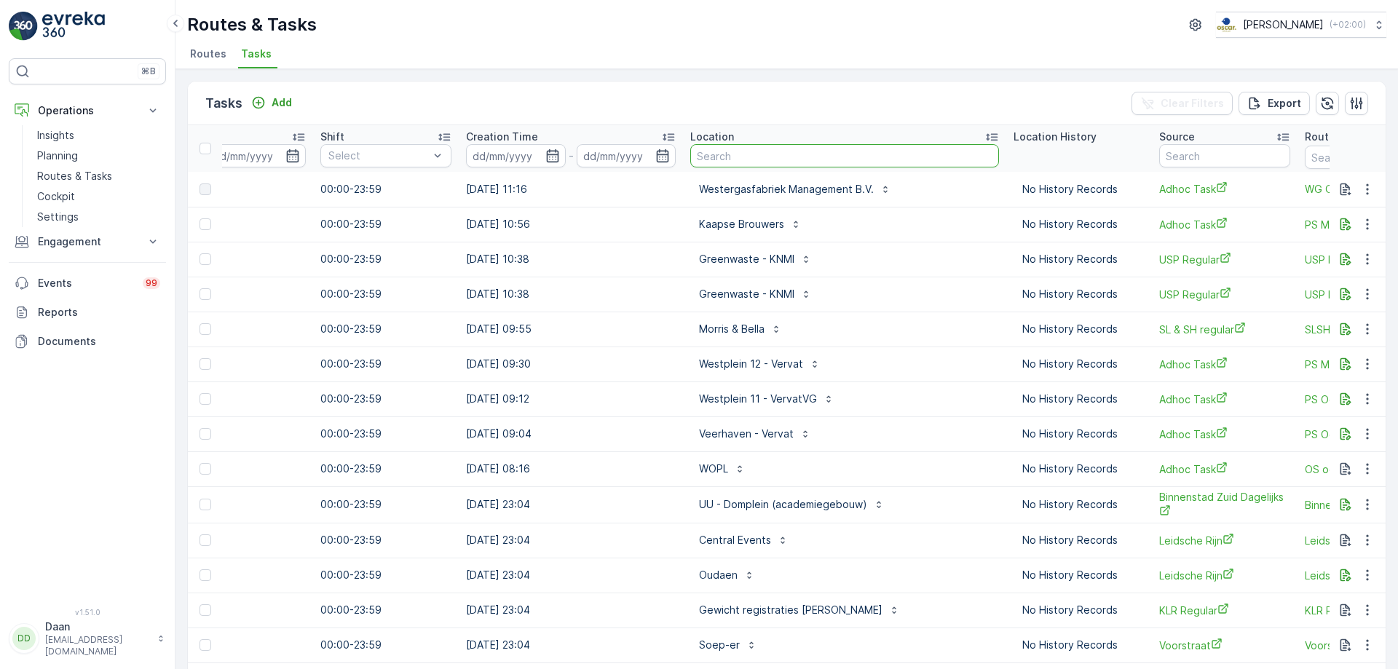
click at [880, 159] on input "text" at bounding box center [844, 155] width 309 height 23
type input "paus"
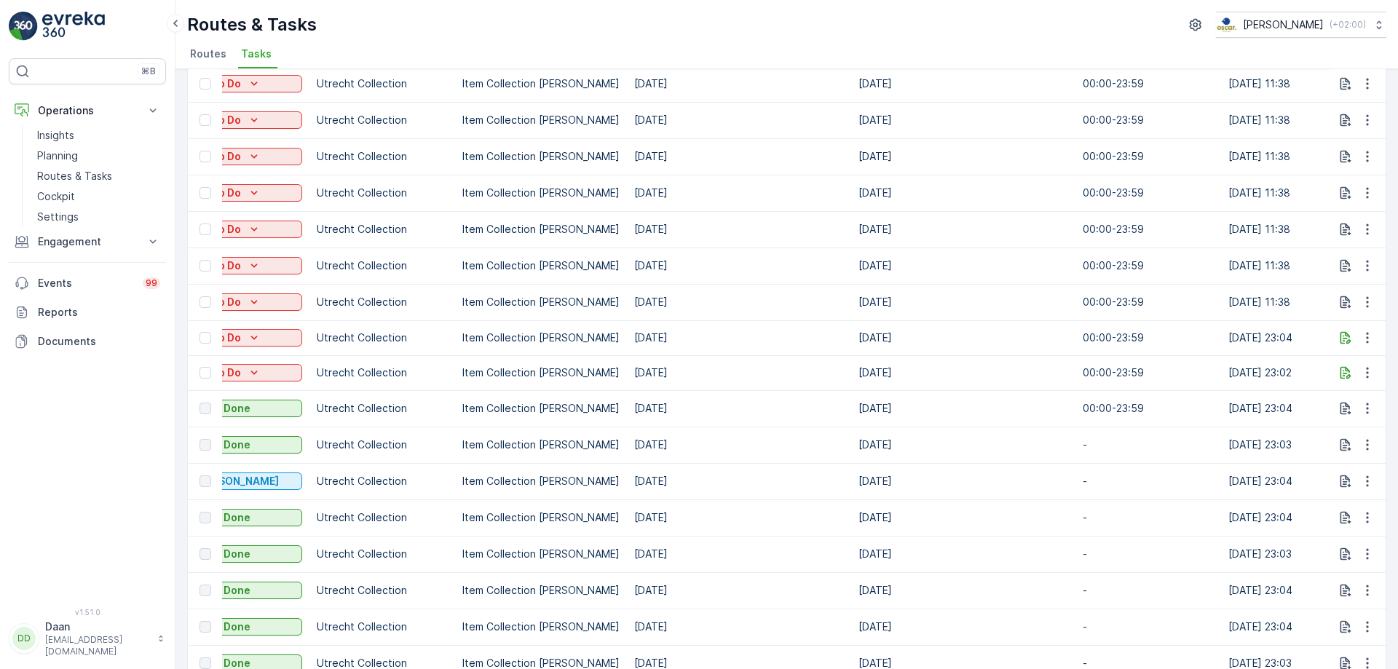
scroll to position [146, 0]
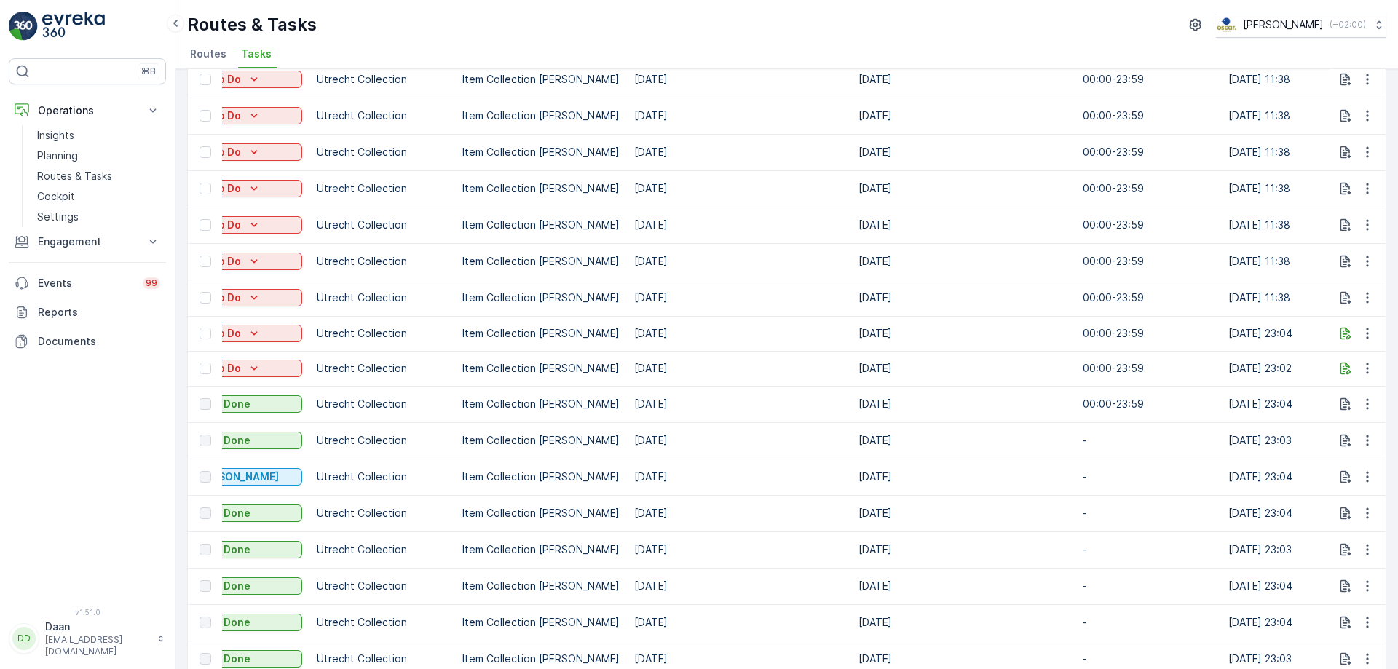
drag, startPoint x: 641, startPoint y: 461, endPoint x: 654, endPoint y: 464, distance: 14.1
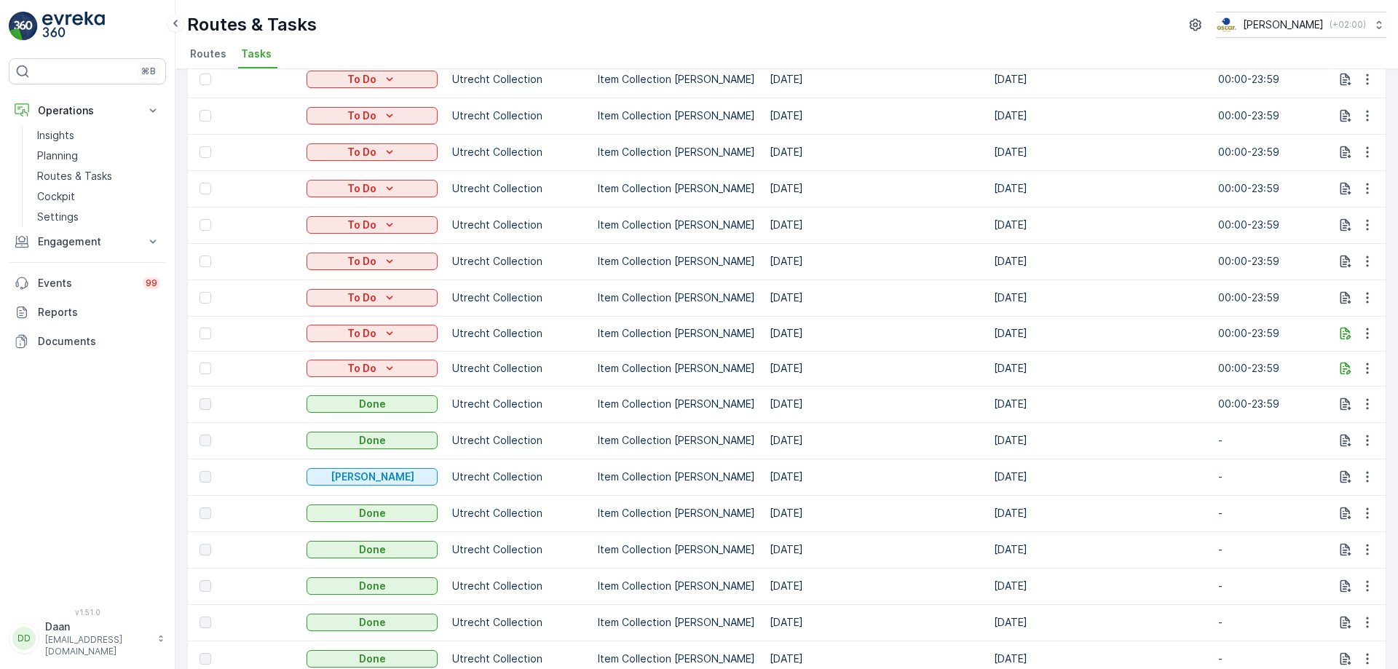
scroll to position [0, 0]
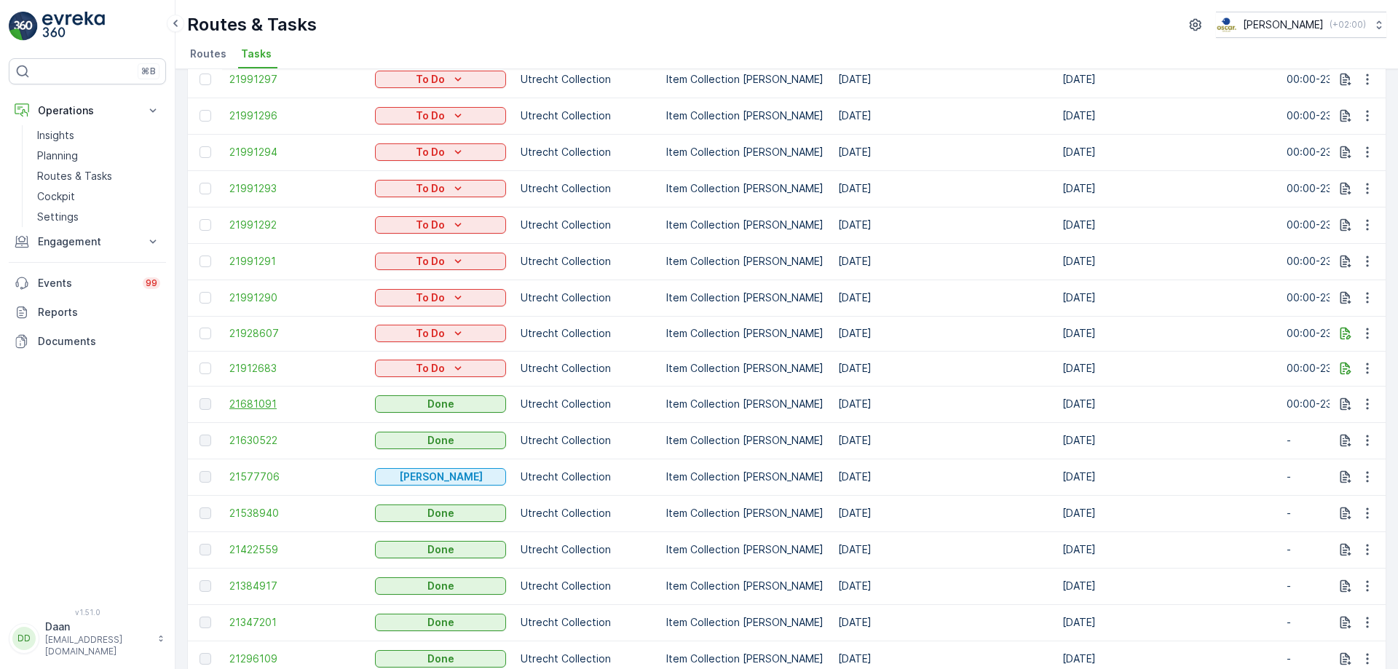
click at [262, 404] on span "21681091" at bounding box center [294, 404] width 131 height 15
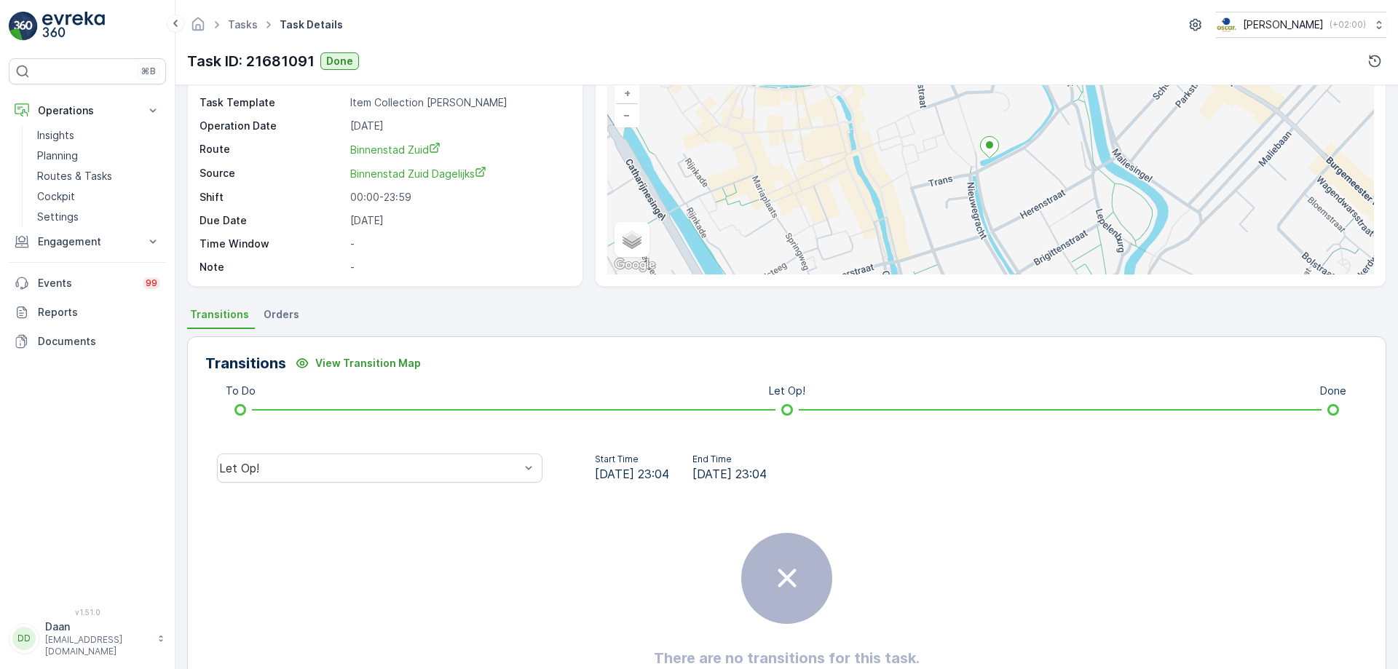
scroll to position [176, 0]
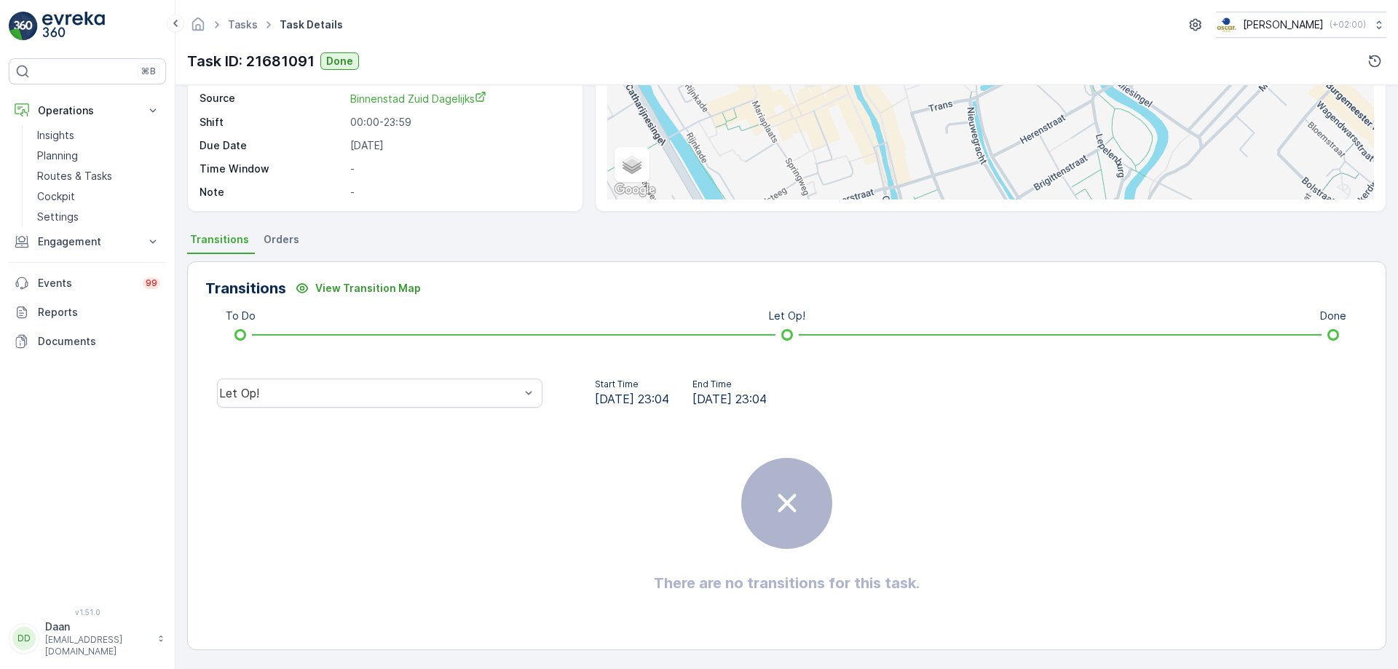
click at [518, 373] on div "Let Op!" at bounding box center [379, 393] width 349 height 47
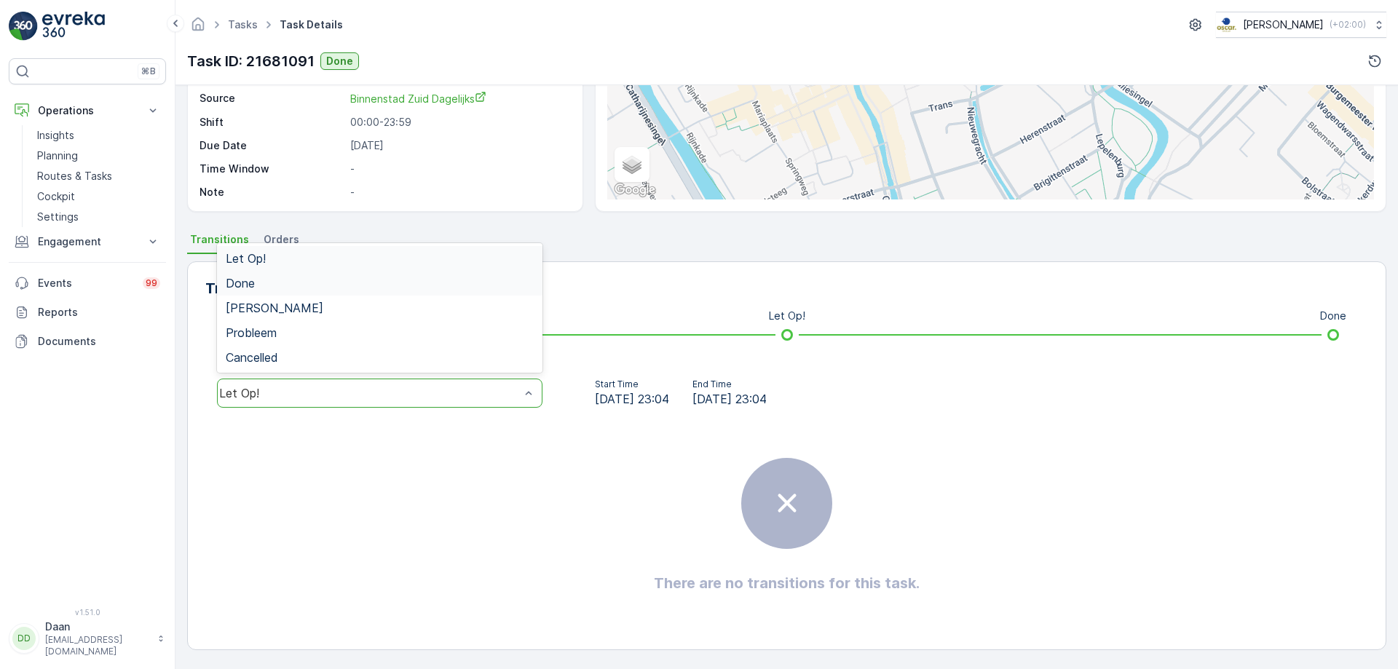
click at [470, 292] on div "Done" at bounding box center [379, 283] width 325 height 25
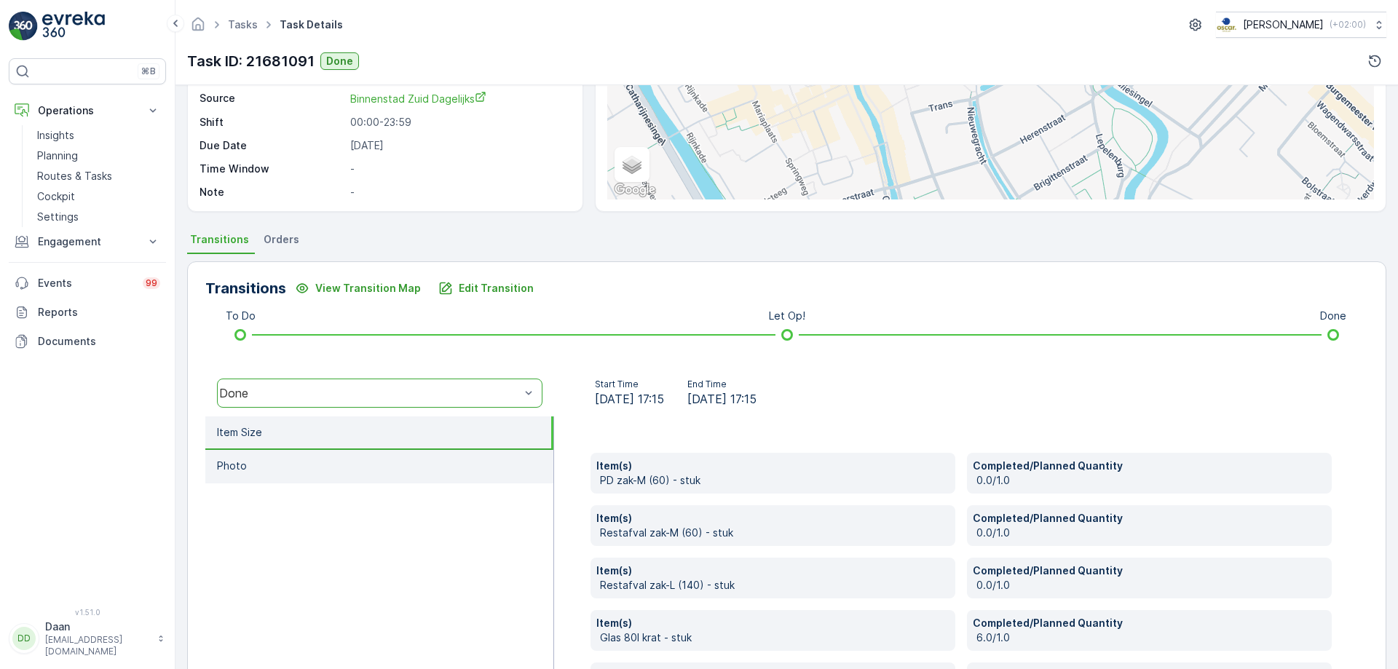
scroll to position [397, 0]
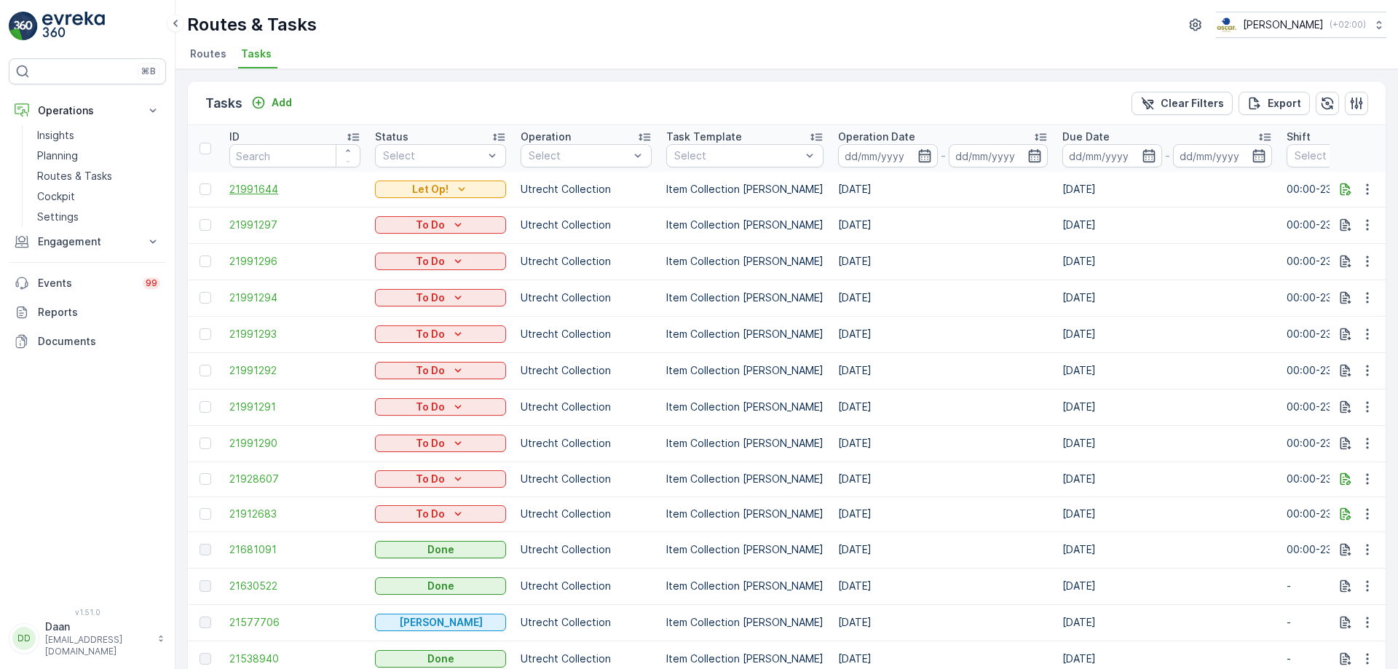
click at [270, 191] on span "21991644" at bounding box center [294, 189] width 131 height 15
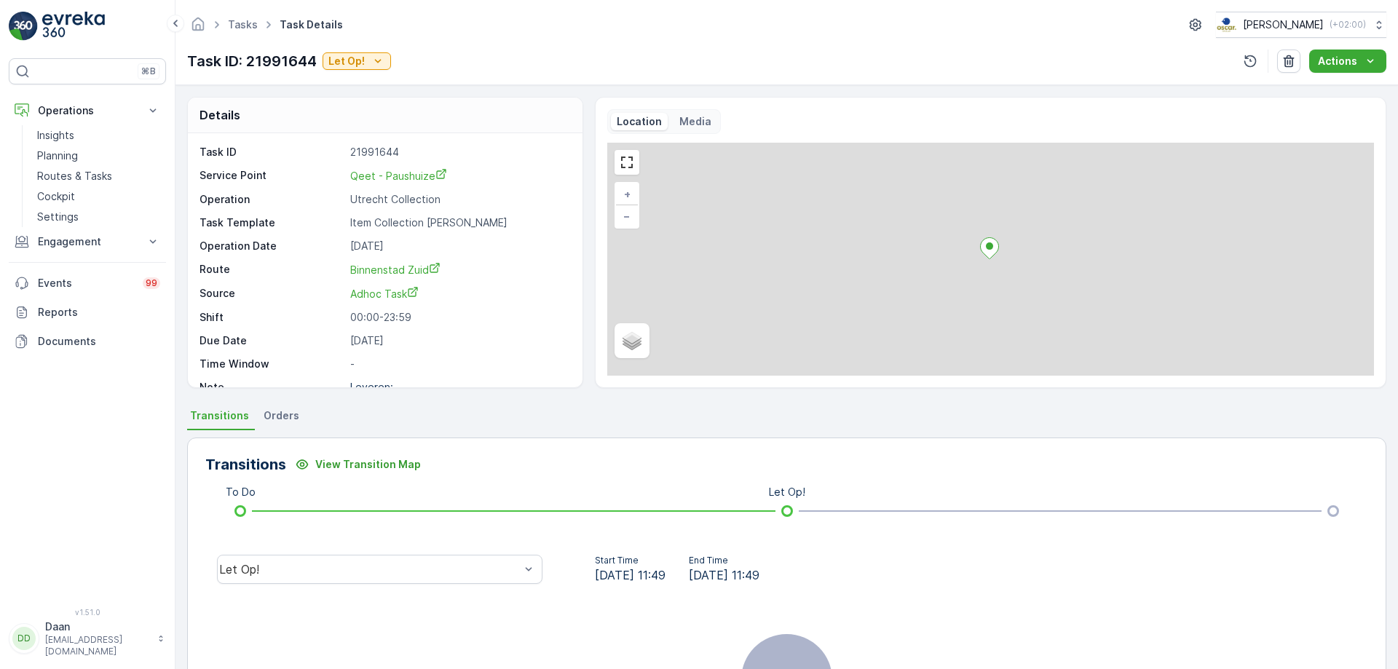
scroll to position [48, 0]
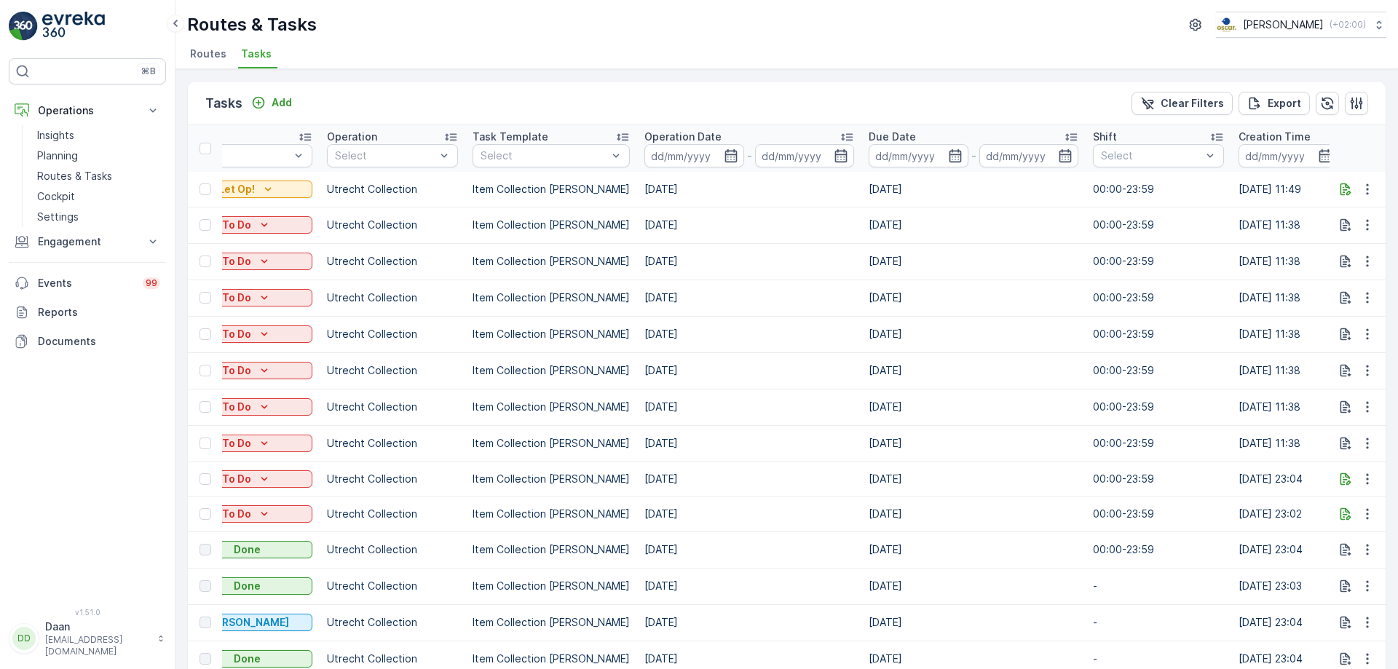
scroll to position [0, 324]
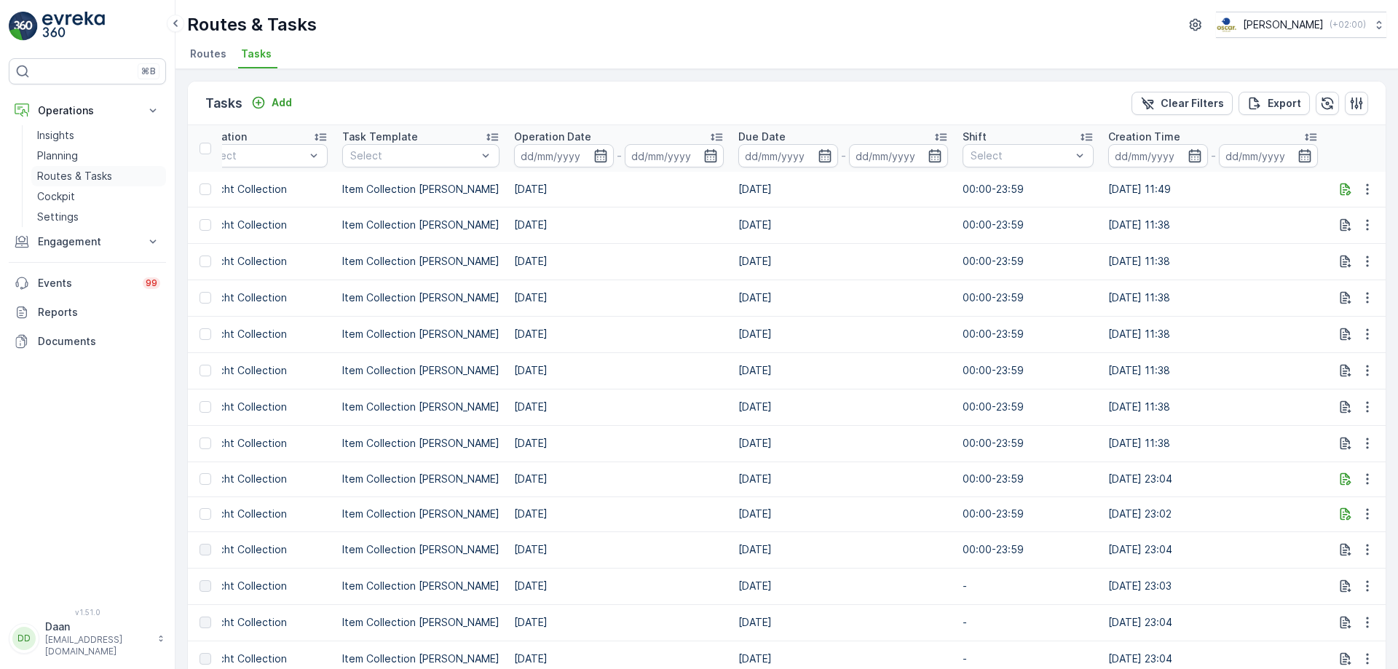
click at [113, 173] on link "Routes & Tasks" at bounding box center [98, 176] width 135 height 20
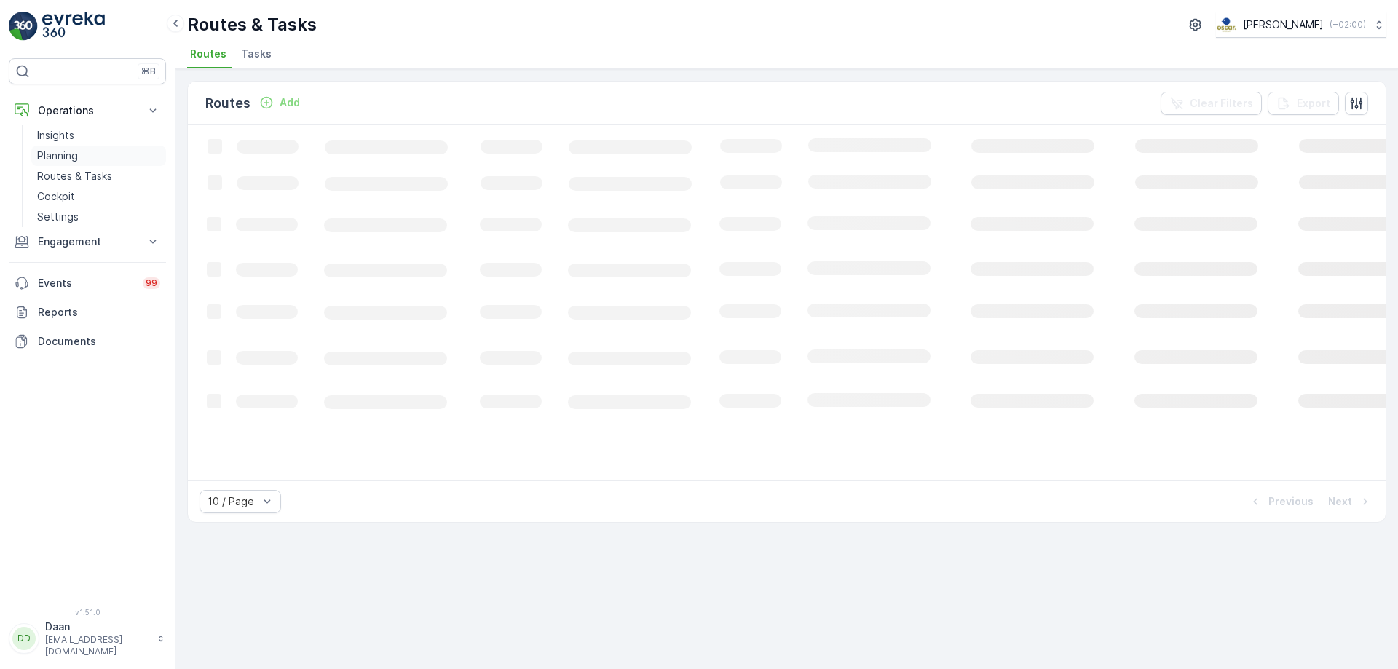
click at [78, 161] on p "Planning" at bounding box center [57, 156] width 41 height 15
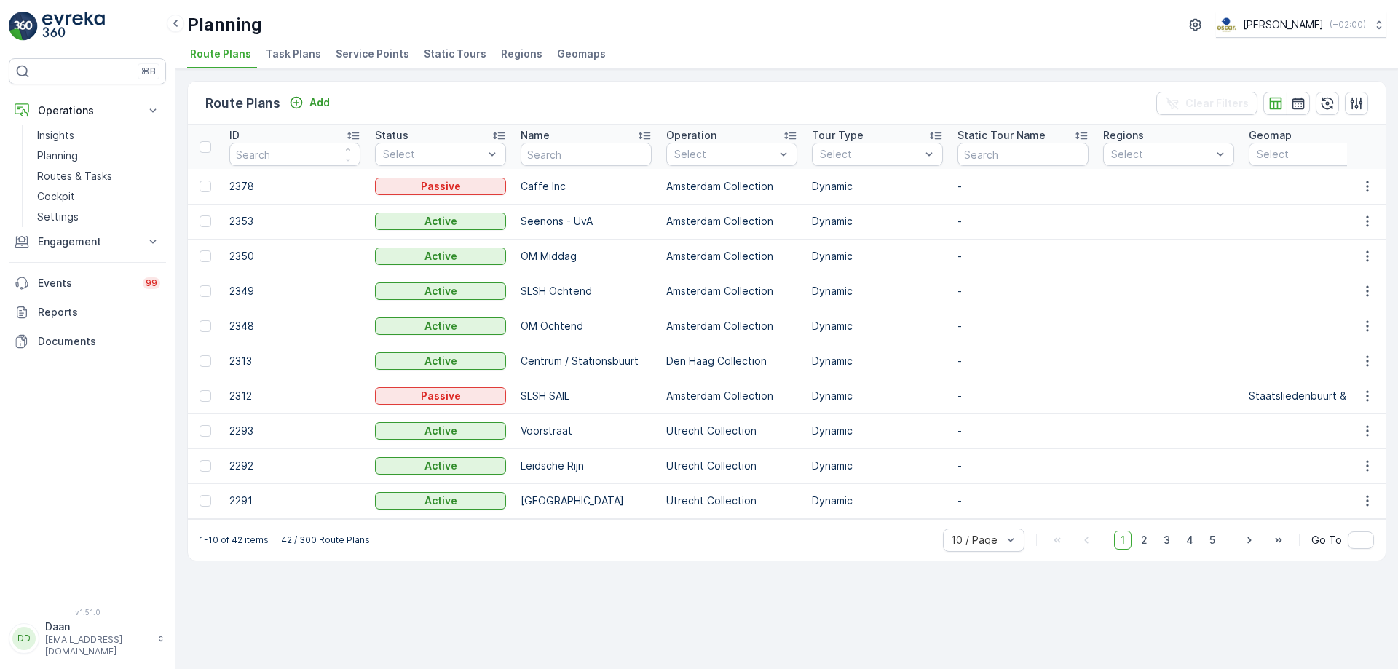
click at [295, 58] on span "Task Plans" at bounding box center [293, 54] width 55 height 15
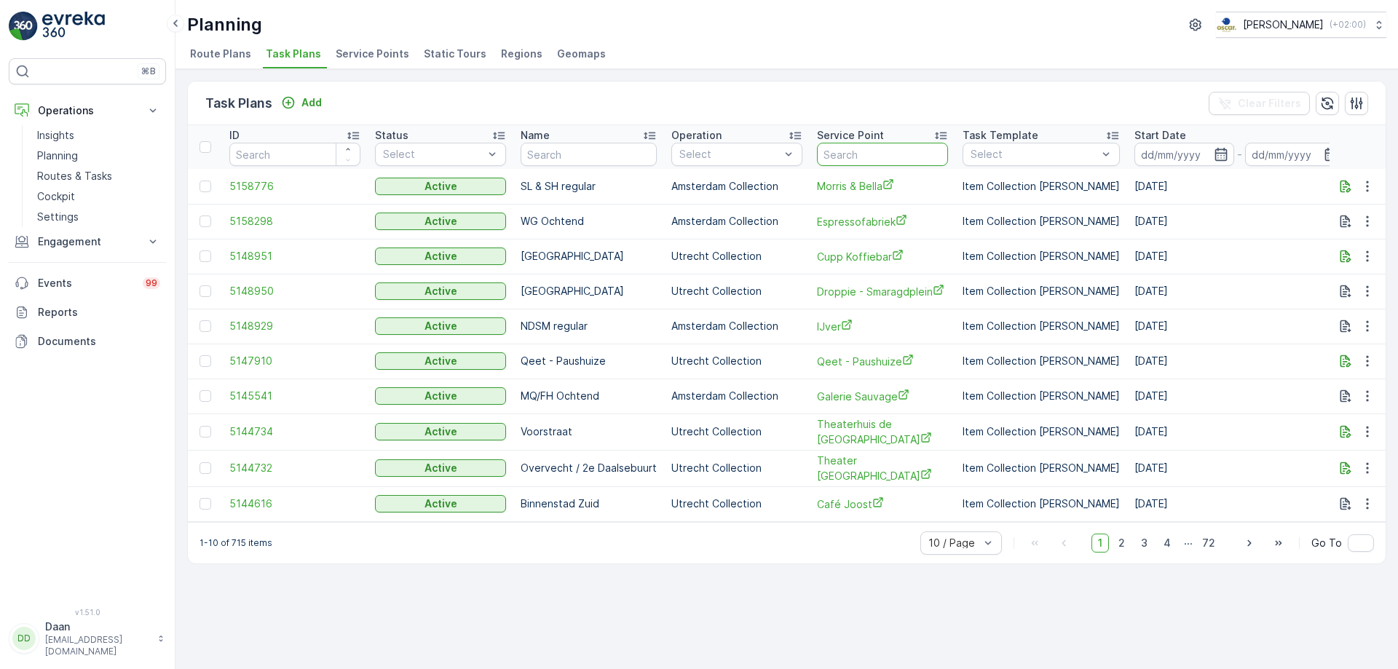
click at [890, 152] on input "text" at bounding box center [882, 154] width 131 height 23
type input "NOTK"
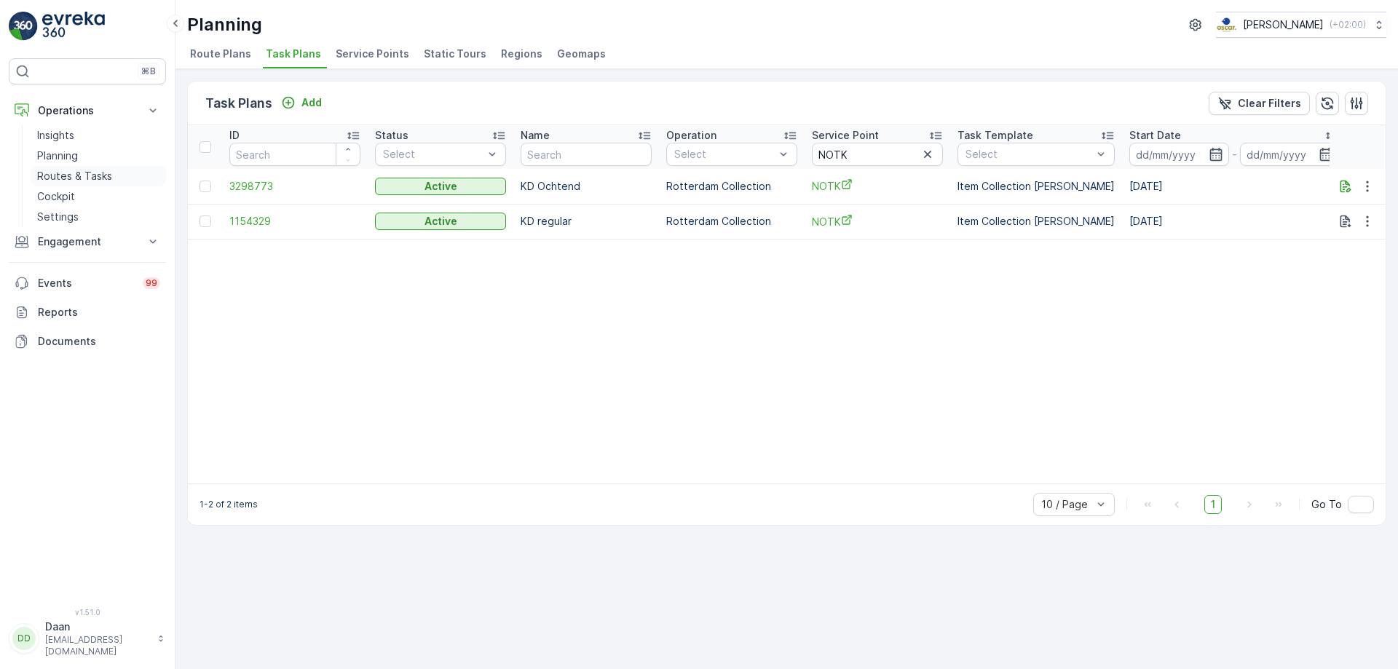
click at [91, 174] on p "Routes & Tasks" at bounding box center [74, 176] width 75 height 15
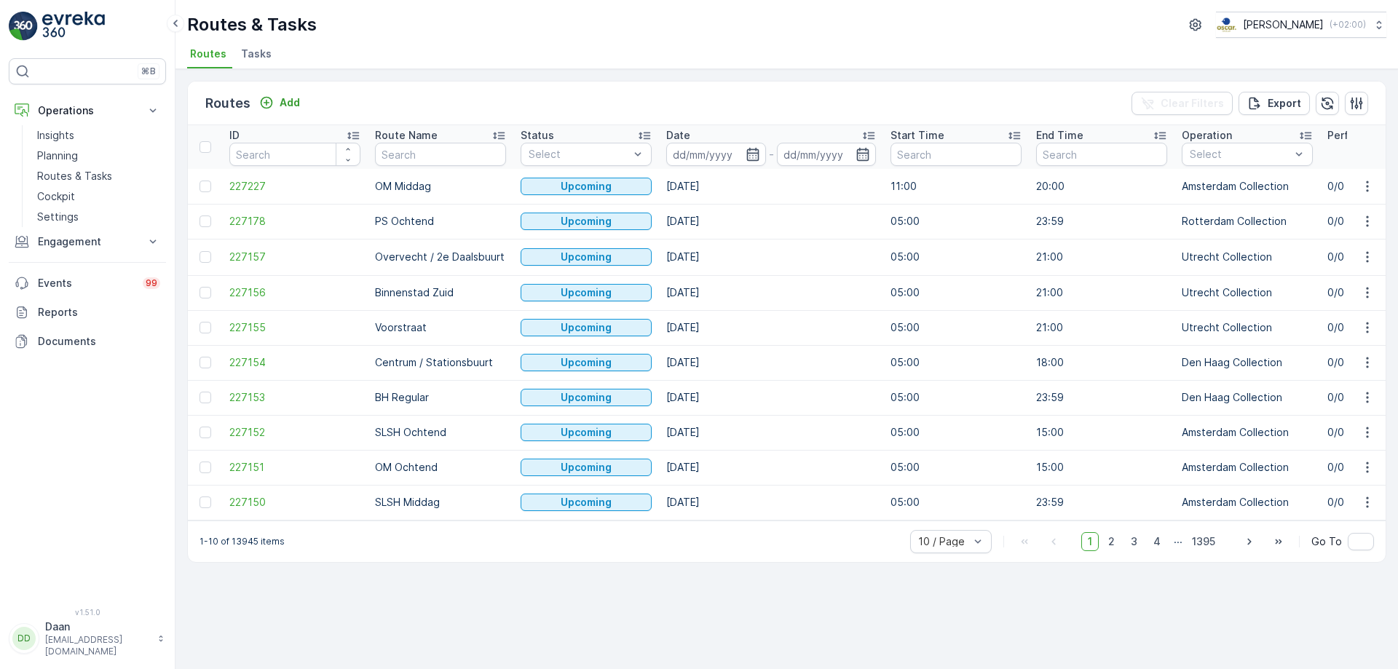
click at [244, 40] on div "Routes & Tasks Oscar Circulair ( +02:00 ) Routes Tasks" at bounding box center [786, 34] width 1222 height 69
click at [244, 52] on span "Tasks" at bounding box center [256, 54] width 31 height 15
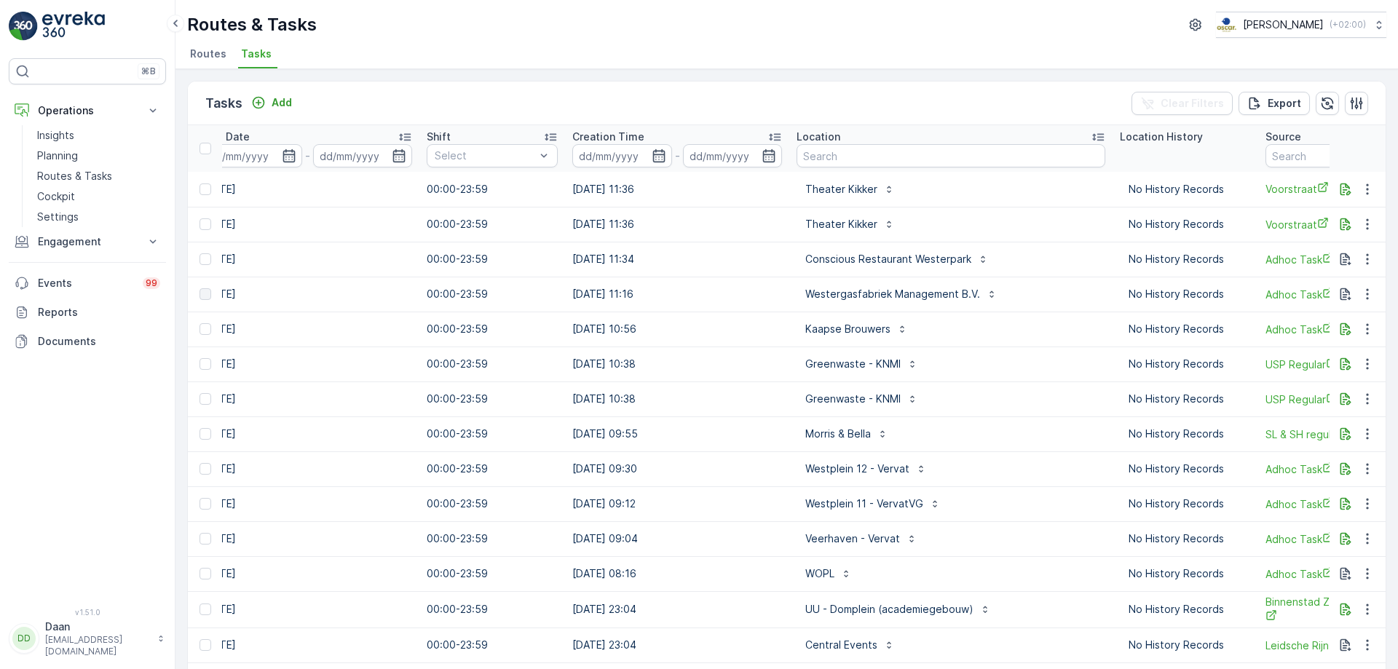
scroll to position [0, 946]
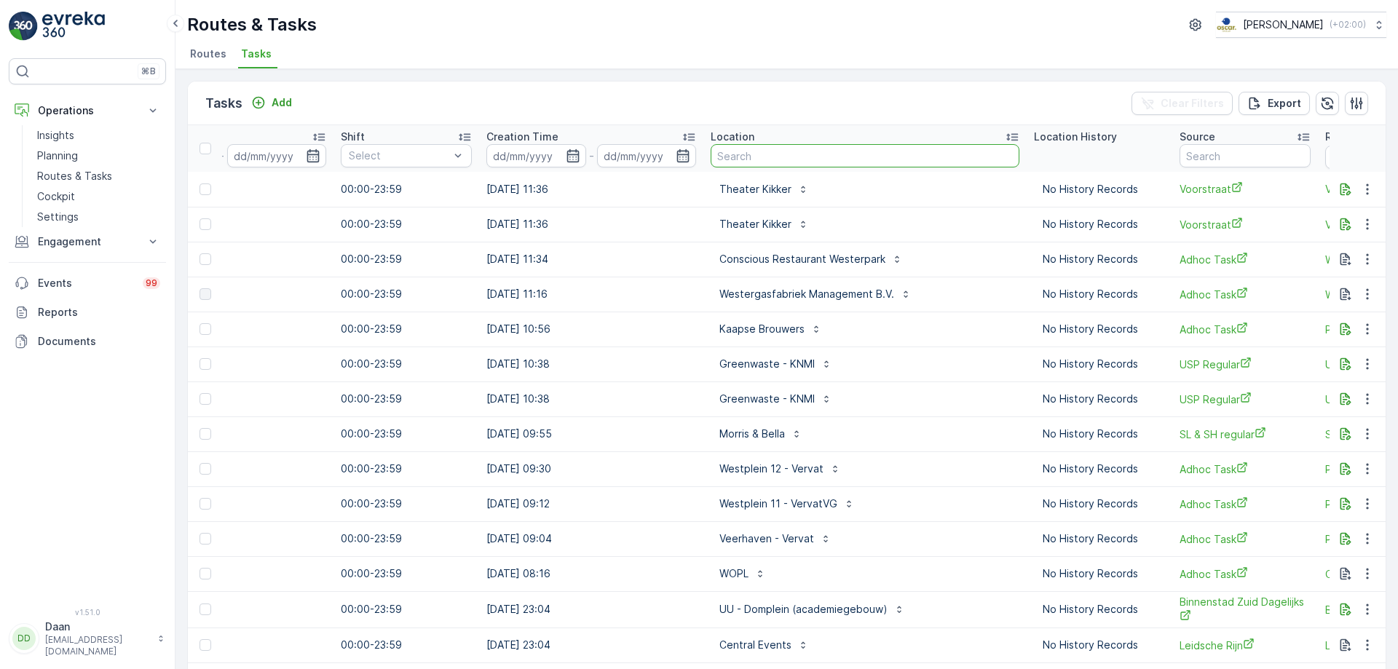
click at [834, 155] on input "text" at bounding box center [864, 155] width 309 height 23
type input "NOTK"
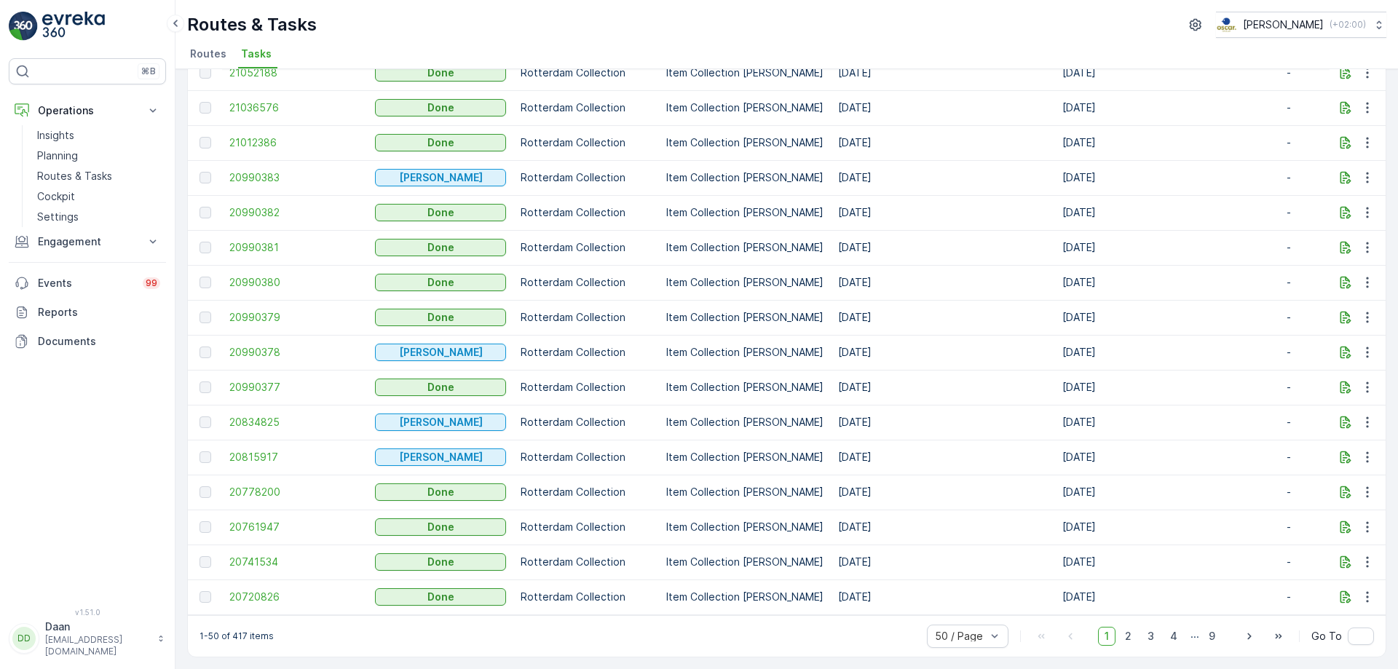
scroll to position [1312, 0]
click at [1131, 636] on span "2" at bounding box center [1128, 636] width 20 height 19
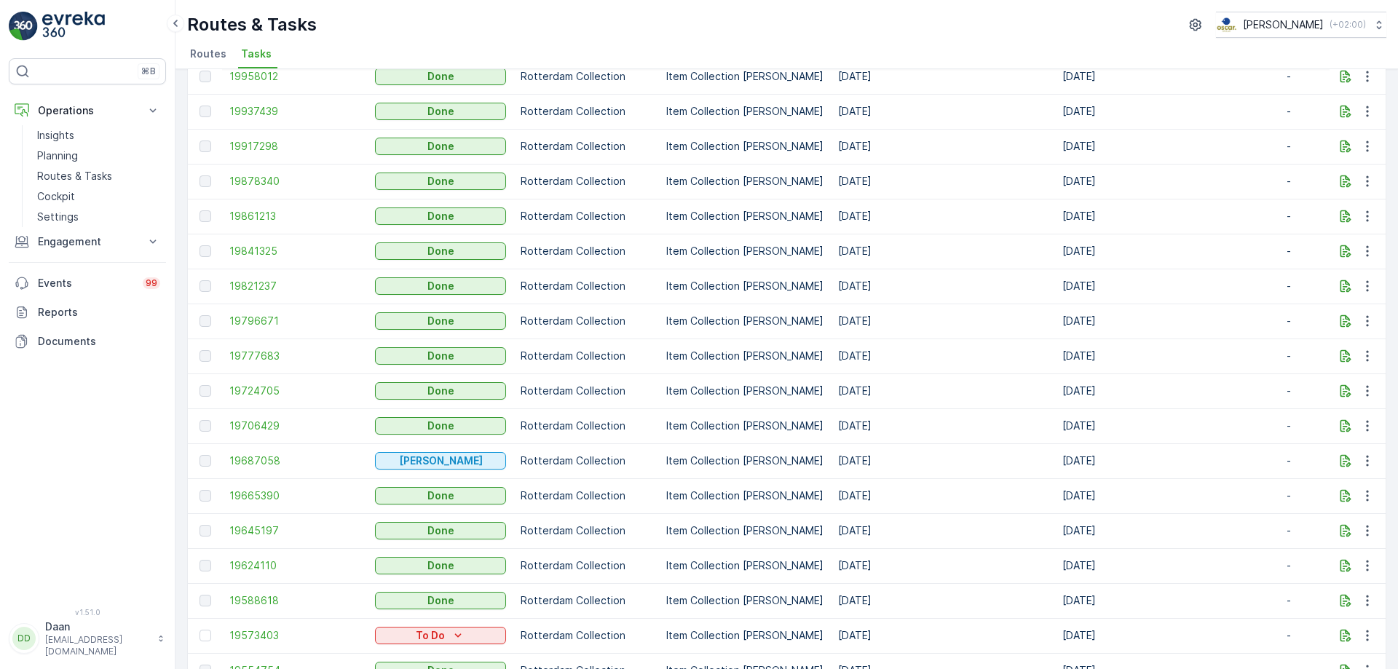
scroll to position [1312, 0]
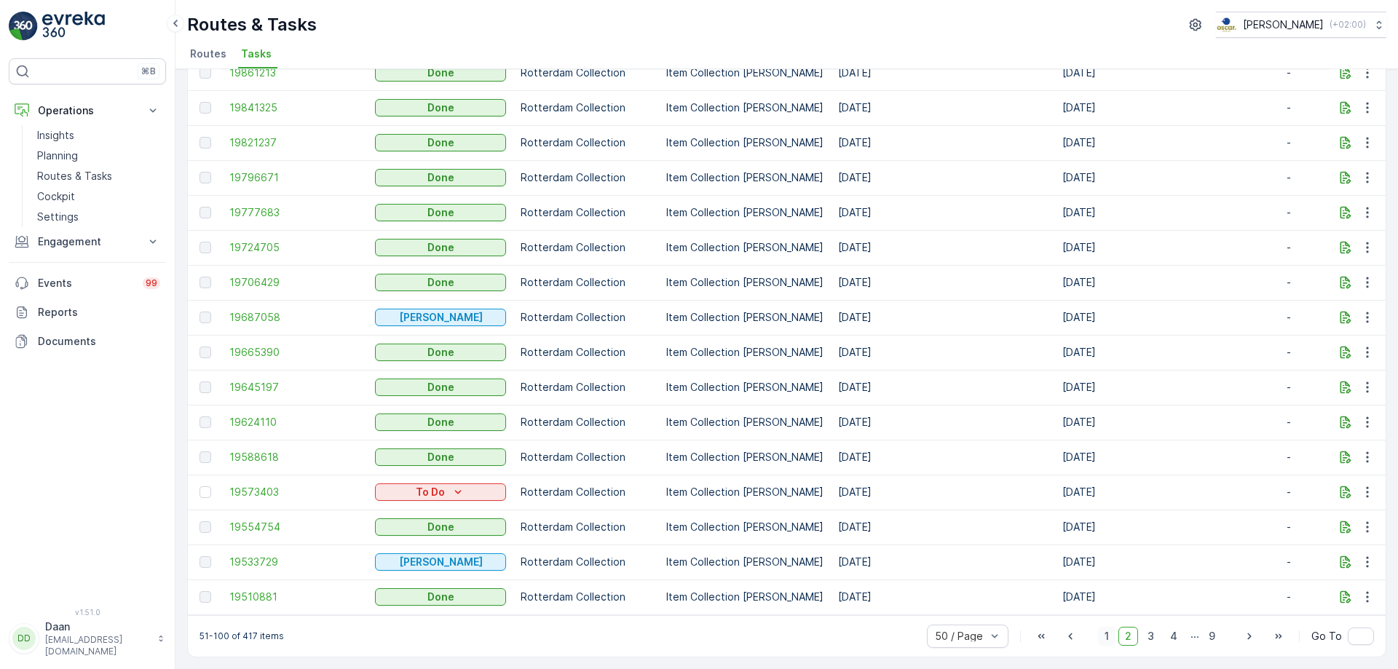
click at [1111, 639] on span "1" at bounding box center [1106, 636] width 17 height 19
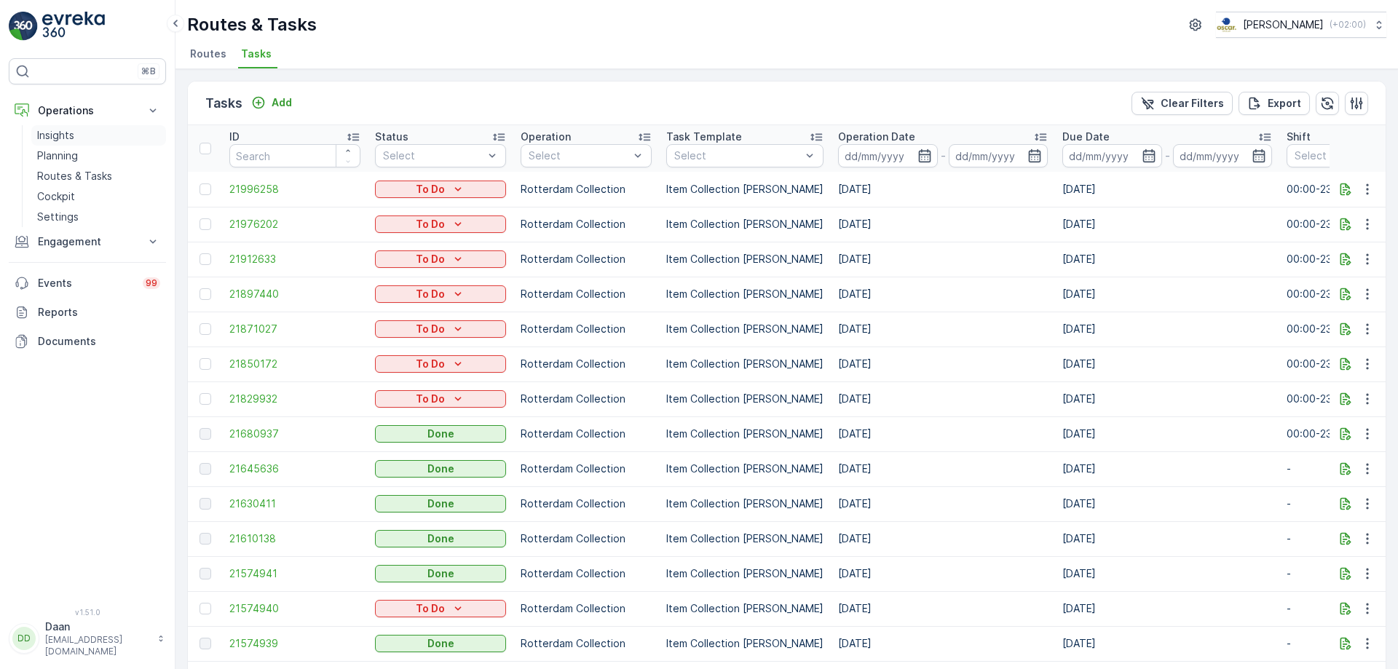
click at [75, 140] on link "Insights" at bounding box center [98, 135] width 135 height 20
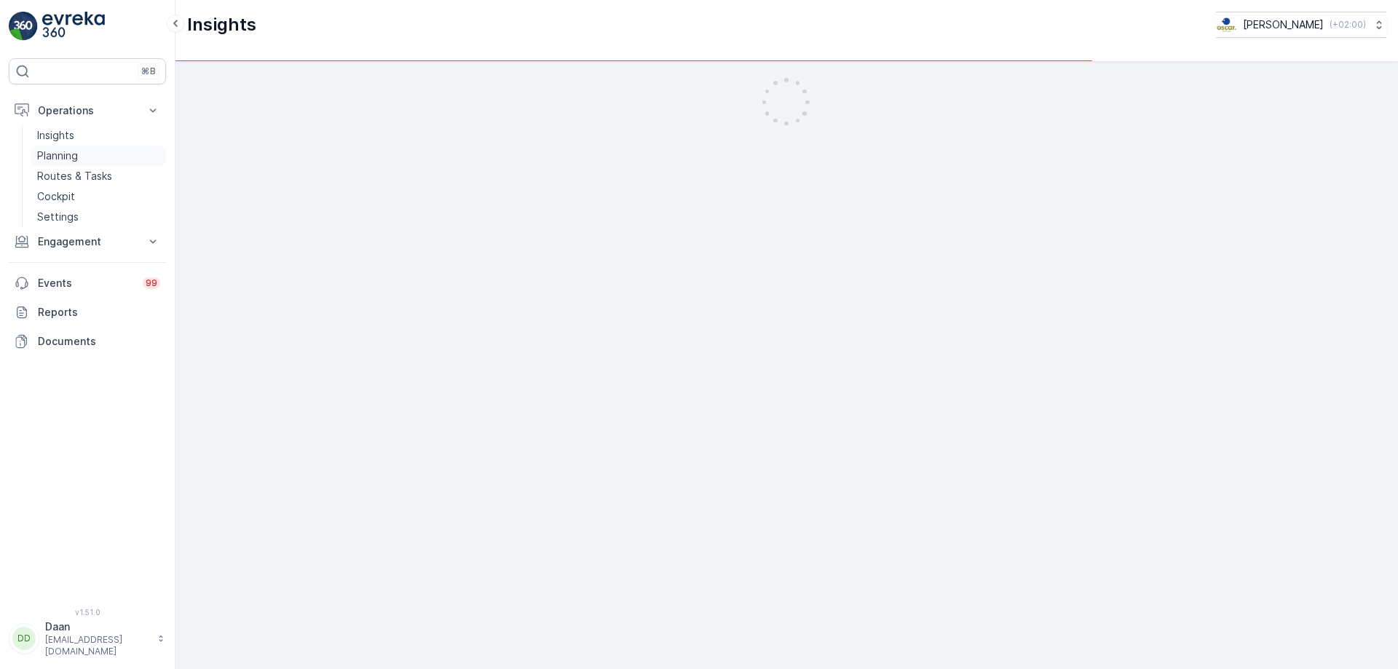
click at [77, 160] on p "Planning" at bounding box center [57, 156] width 41 height 15
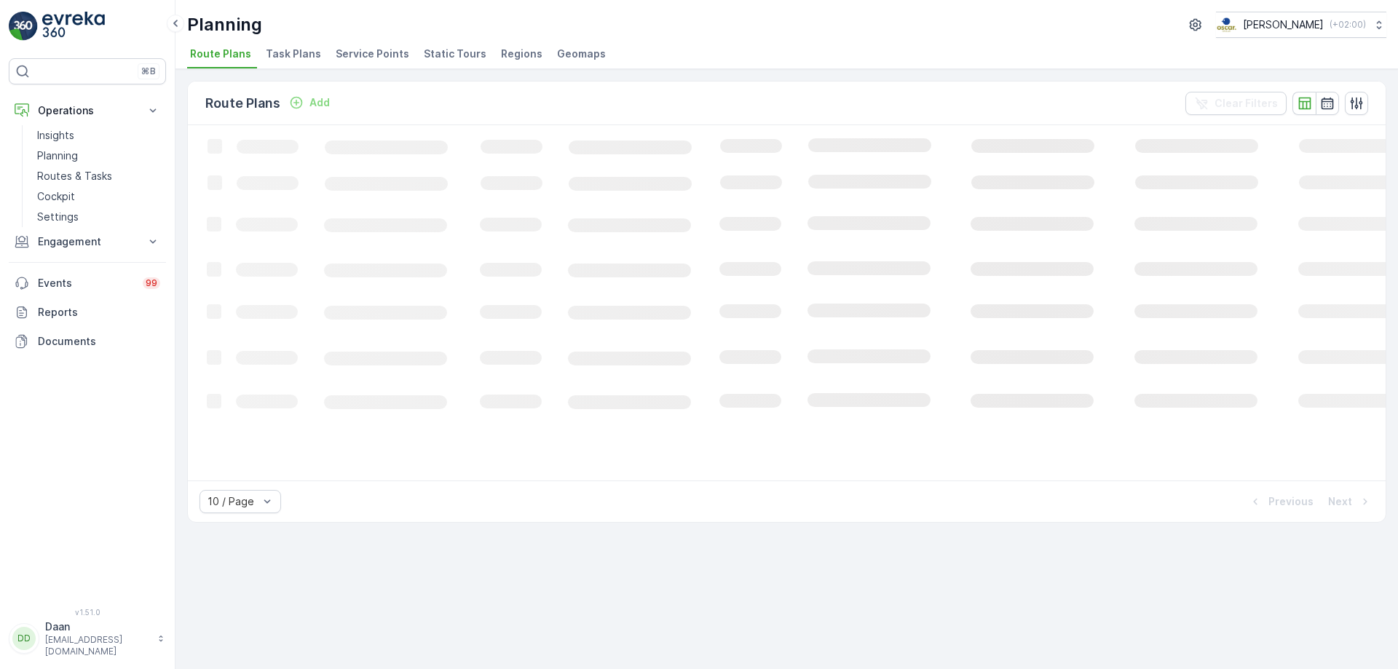
click at [357, 63] on li "Service Points" at bounding box center [374, 56] width 82 height 25
click at [260, 53] on ul "Route Plans Task Plans Service Points Static Tours Regions Geomaps" at bounding box center [780, 56] width 1187 height 25
click at [280, 55] on span "Task Plans" at bounding box center [293, 54] width 55 height 15
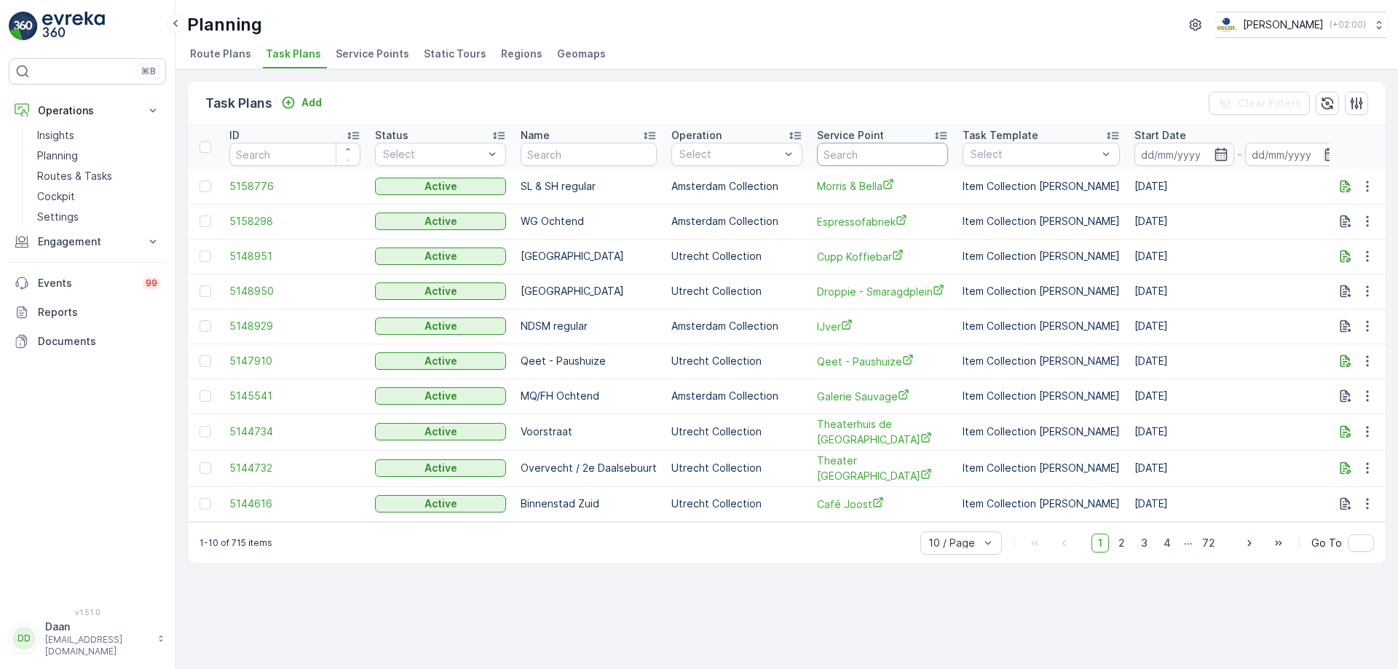
click at [892, 159] on input "text" at bounding box center [882, 154] width 131 height 23
type input "NOTK"
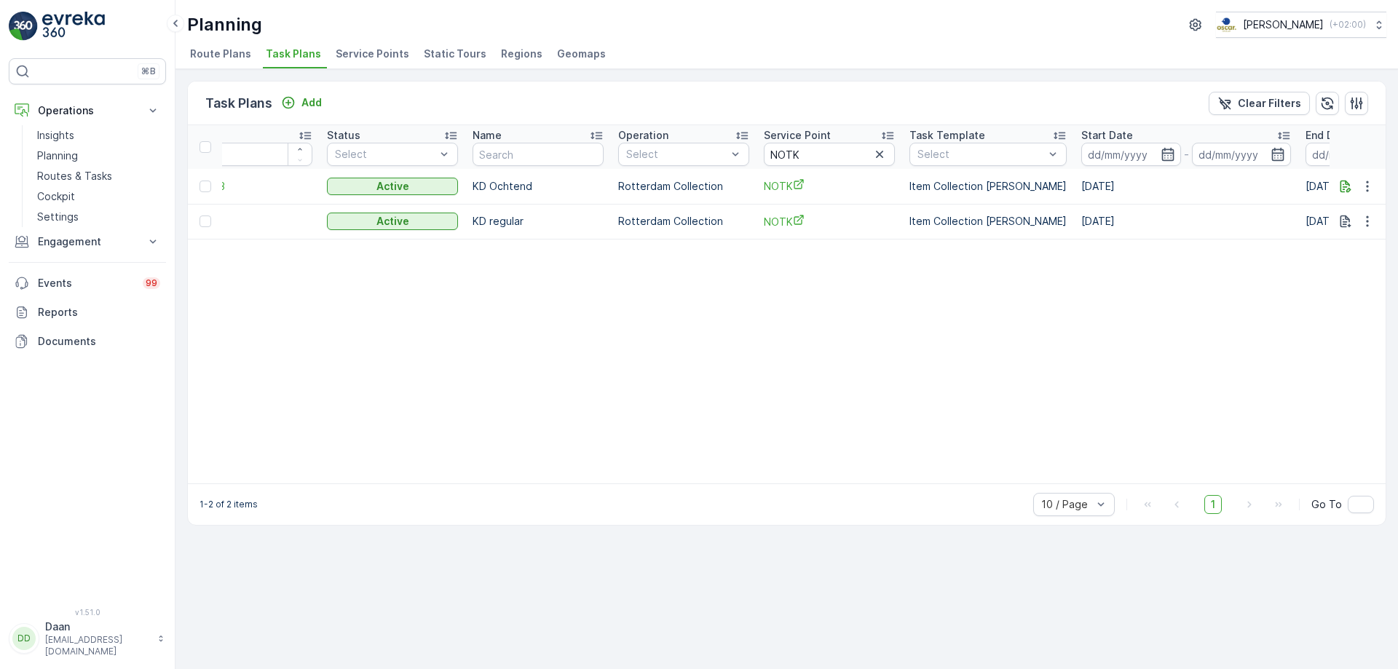
scroll to position [0, 4]
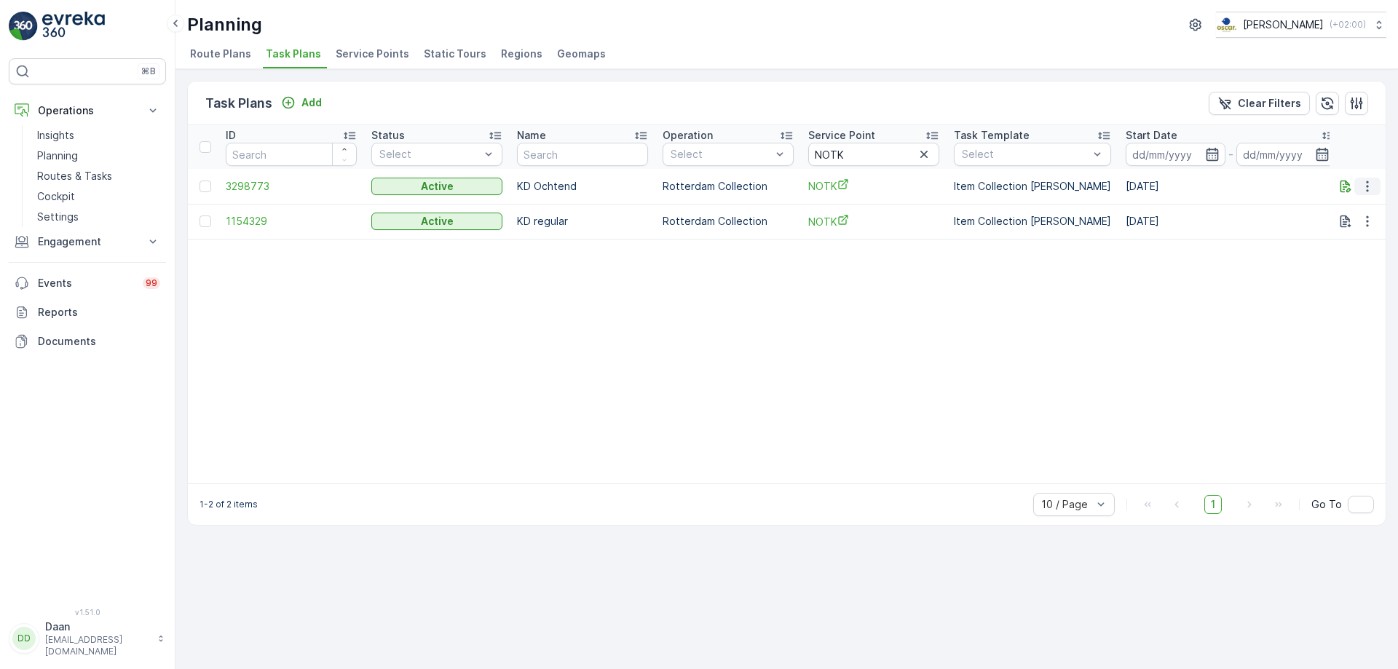
click at [1368, 184] on icon "button" at bounding box center [1367, 186] width 15 height 15
click at [1366, 230] on span "Edit Task Plan" at bounding box center [1341, 228] width 68 height 15
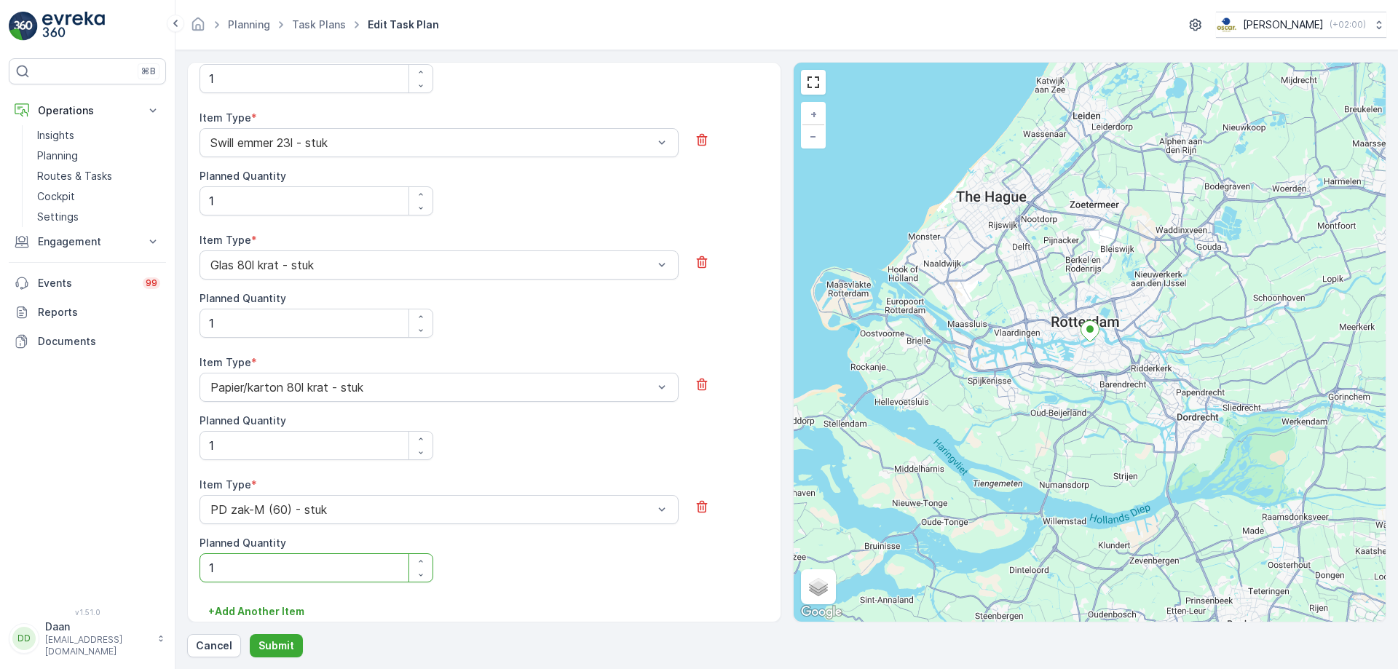
scroll to position [874, 0]
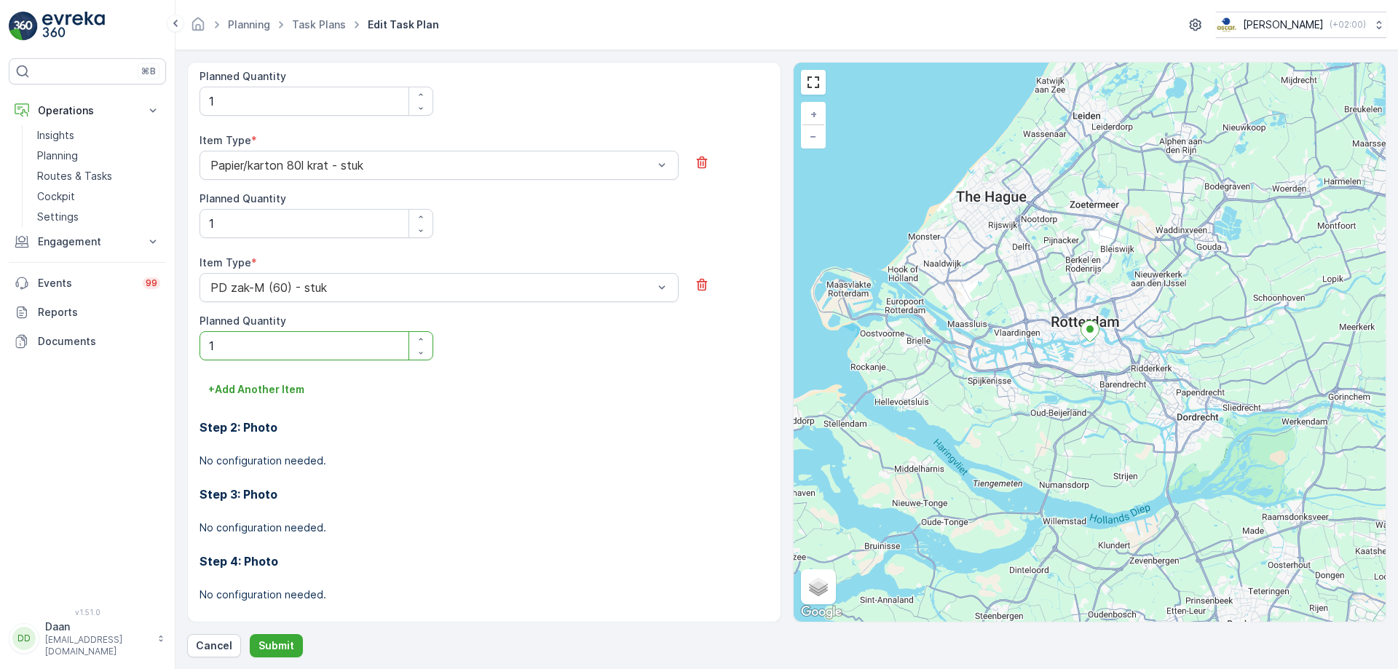
click at [331, 11] on div "Planning Task Plans Edit Task Plan Oscar Circulair ( +02:00 )" at bounding box center [786, 25] width 1222 height 50
click at [340, 36] on div "Planning Task Plans Edit Task Plan Oscar Circulair ( +02:00 )" at bounding box center [786, 25] width 1199 height 26
click at [337, 28] on link "Task Plans" at bounding box center [319, 24] width 54 height 12
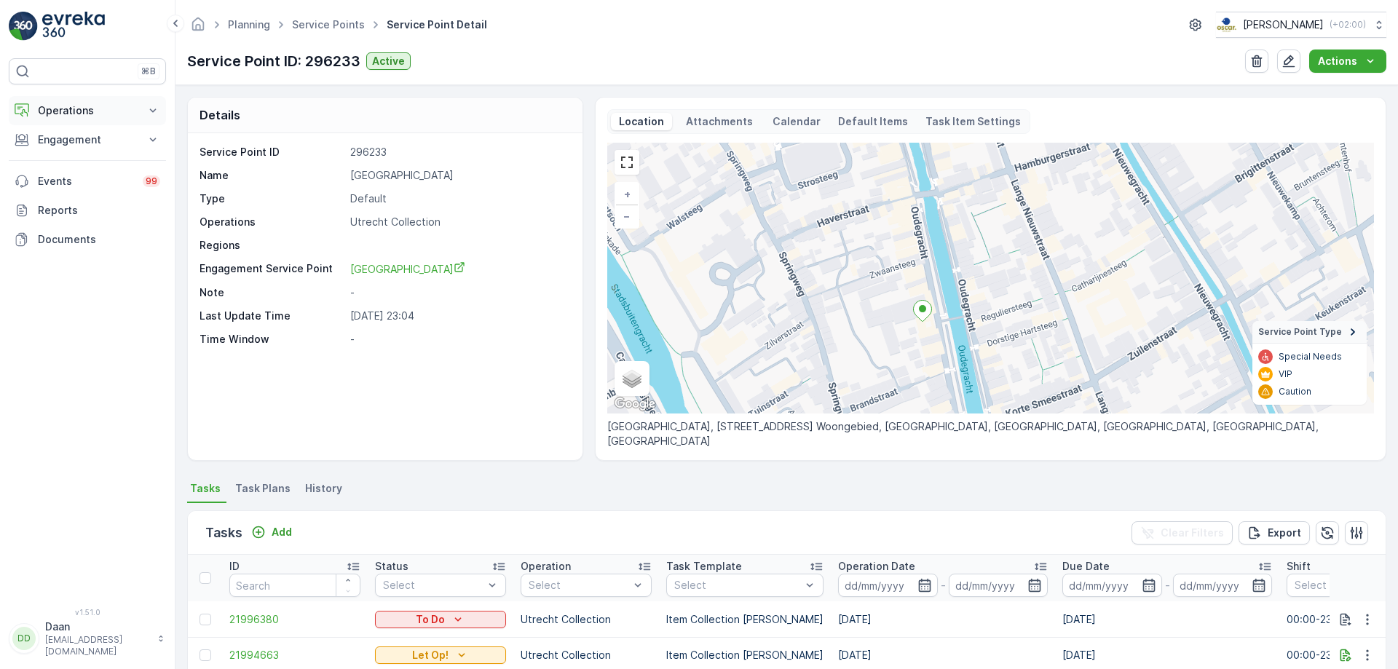
click at [82, 116] on p "Operations" at bounding box center [87, 110] width 99 height 15
click at [86, 136] on link "Insights" at bounding box center [98, 135] width 135 height 20
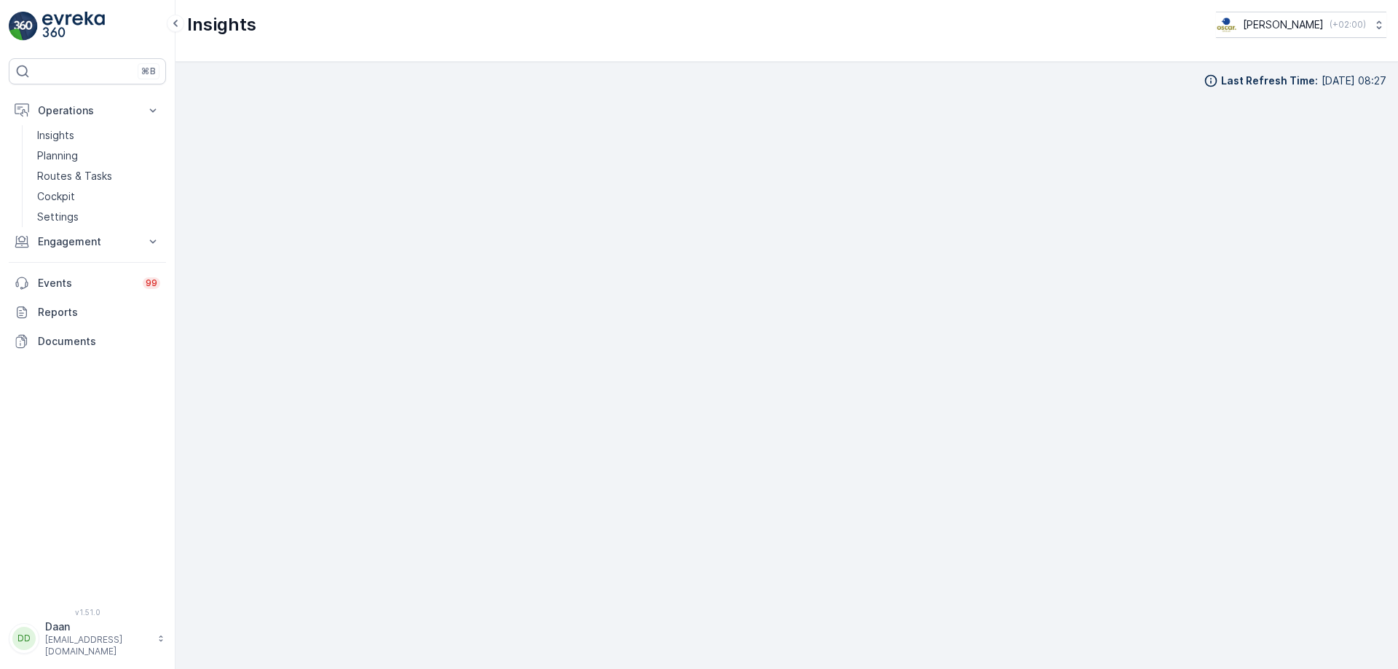
scroll to position [15, 0]
